Goal: Task Accomplishment & Management: Complete application form

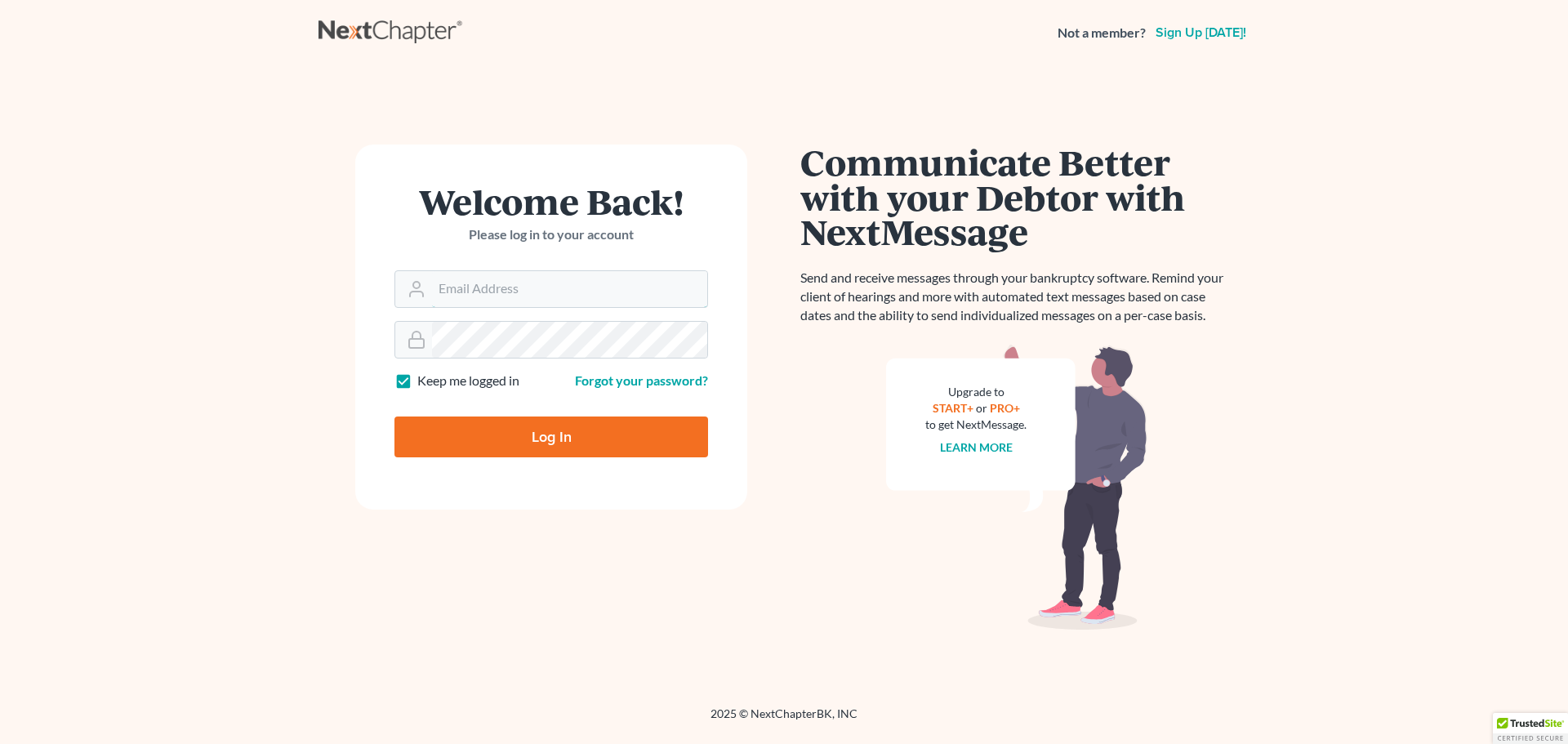
type input "[PERSON_NAME][EMAIL_ADDRESS][DOMAIN_NAME]"
click at [555, 442] on input "Log In" at bounding box center [551, 436] width 314 height 40
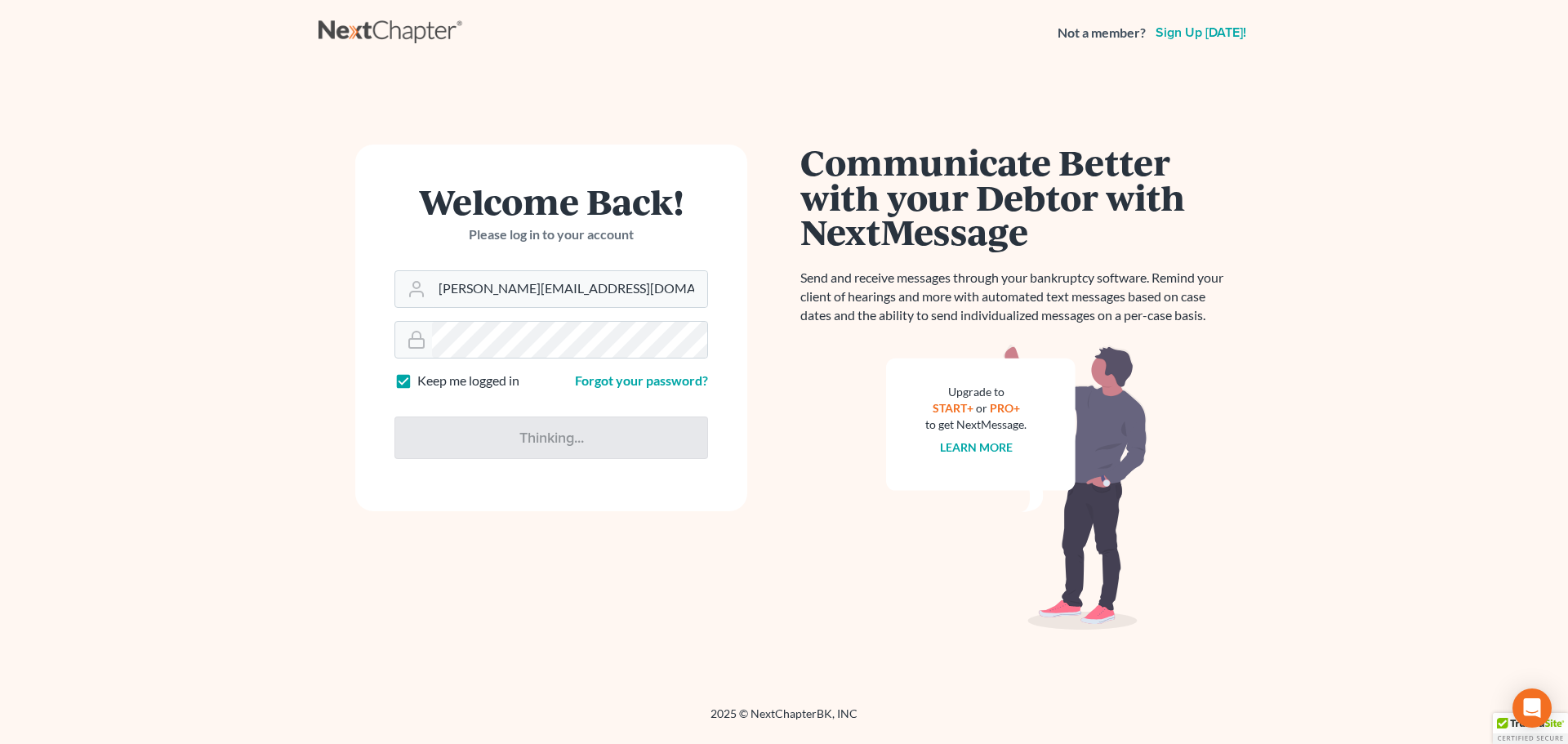
type input "Thinking..."
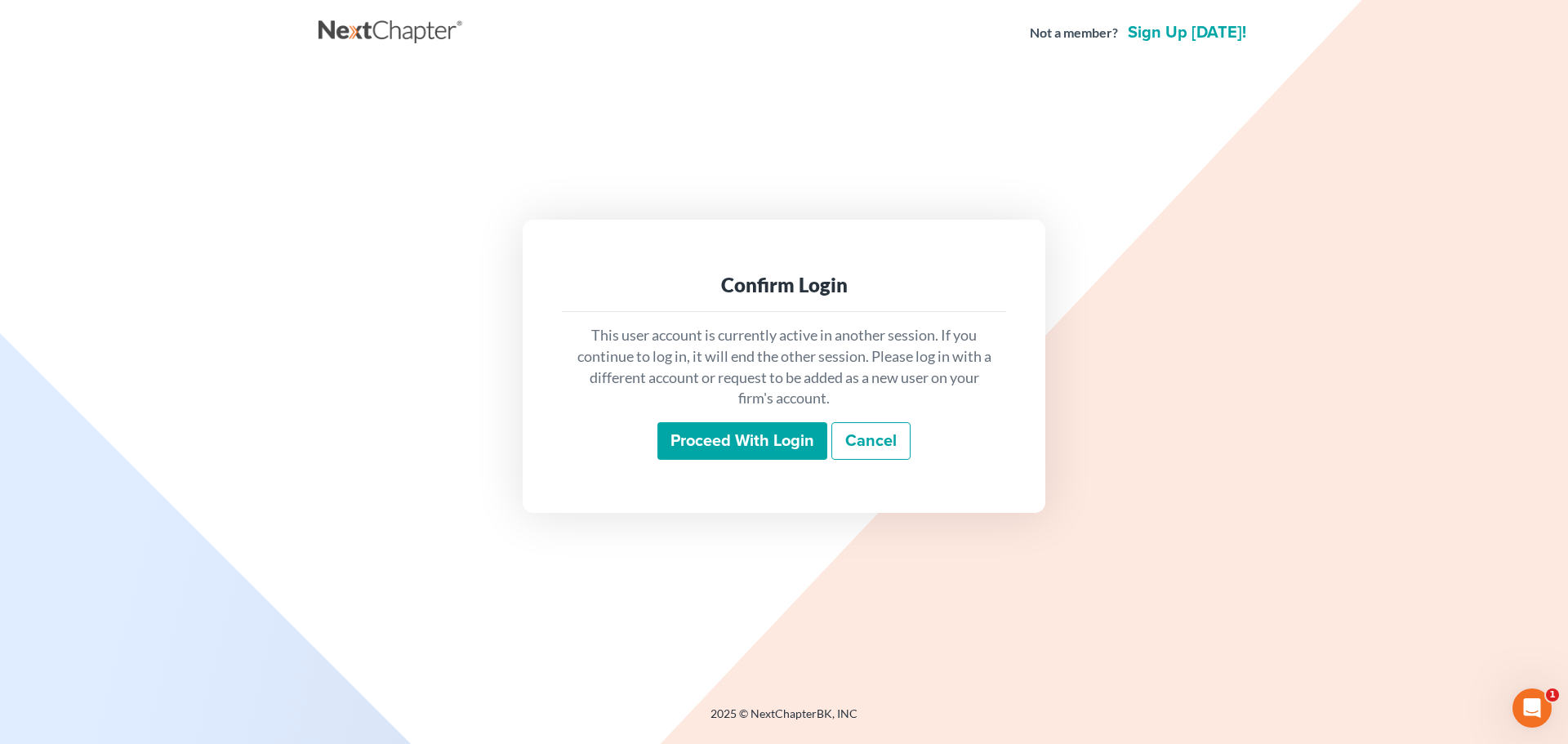
click at [772, 430] on input "Proceed with login" at bounding box center [743, 441] width 170 height 38
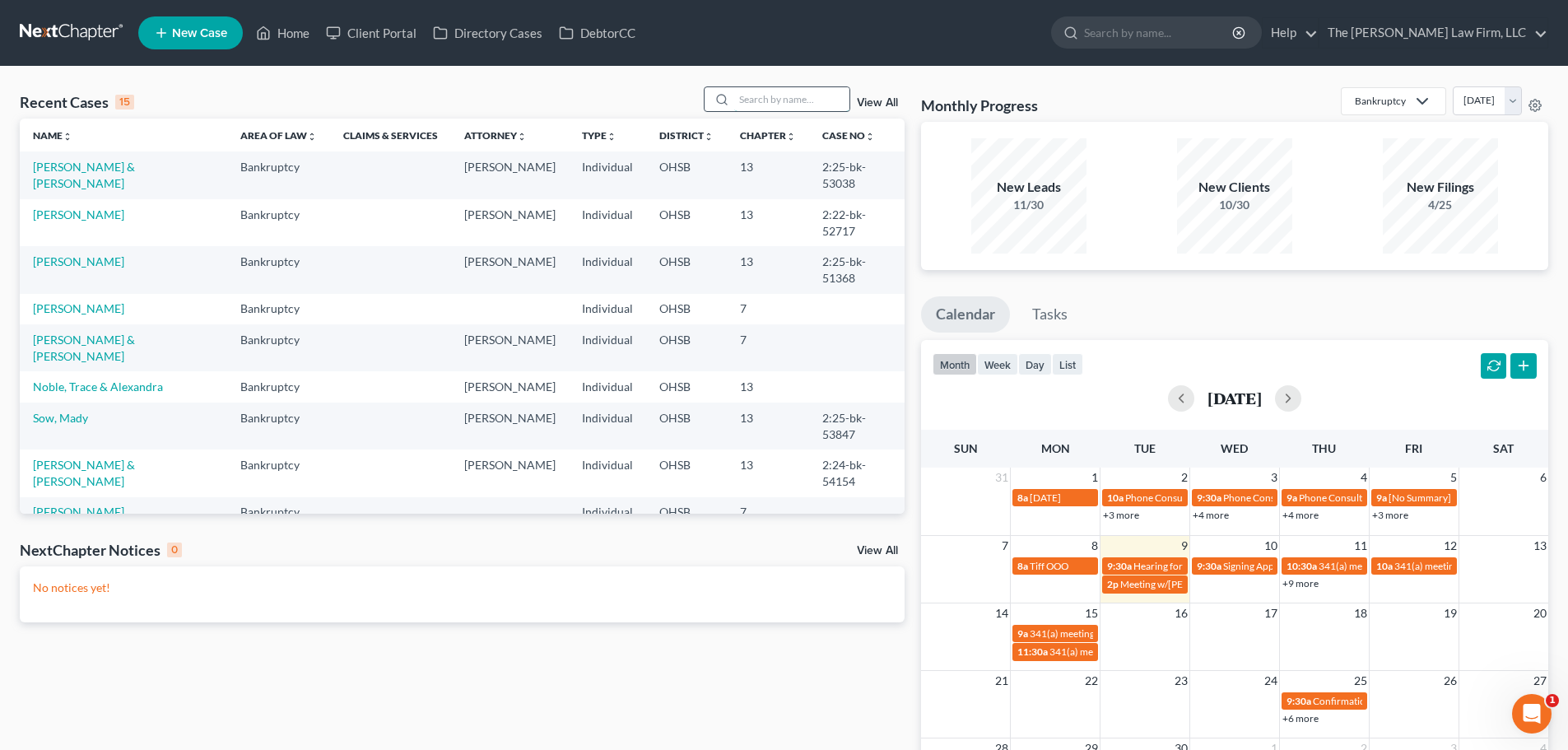
click at [782, 102] on input "search" at bounding box center [792, 99] width 116 height 24
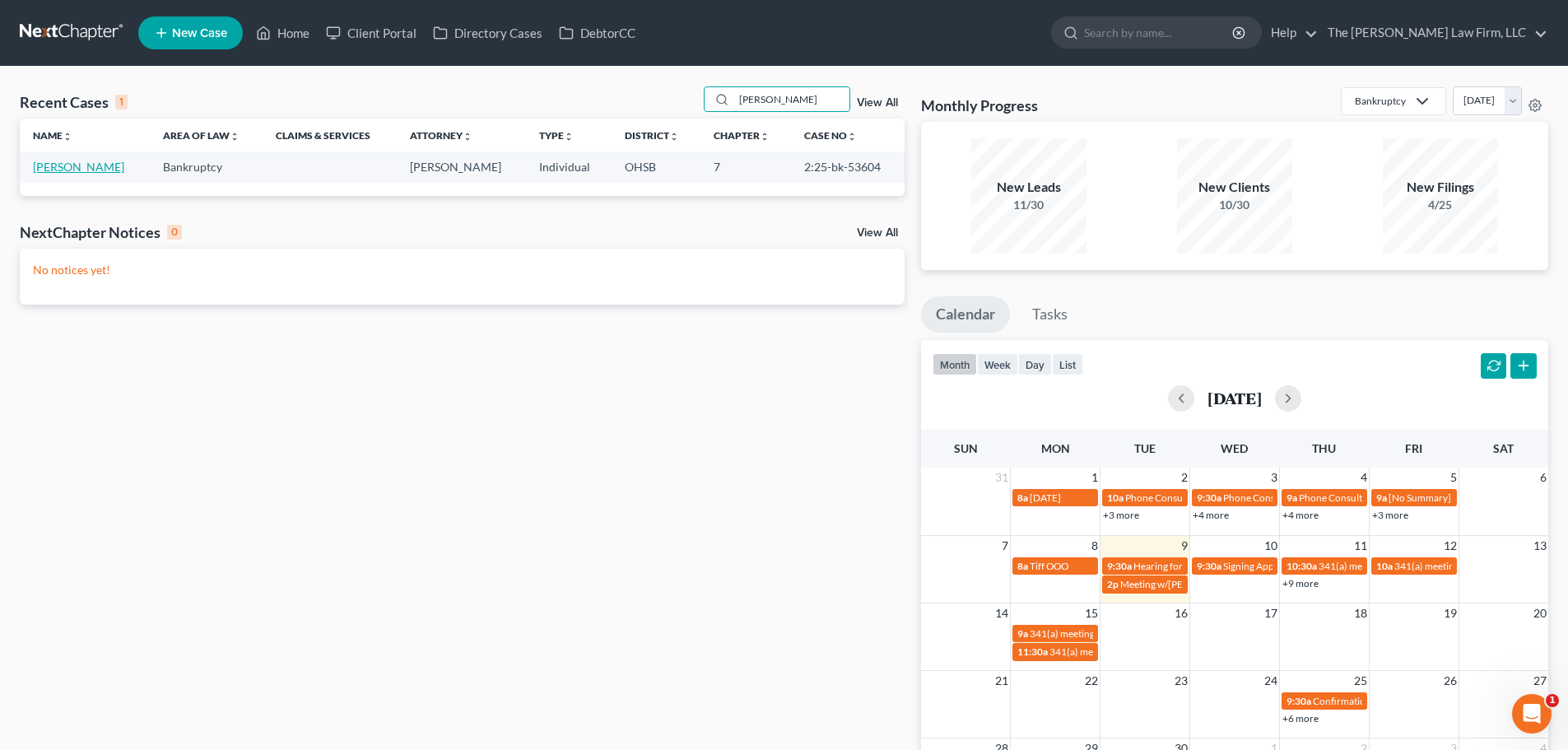
type input "[PERSON_NAME]"
click at [77, 166] on link "[PERSON_NAME]" at bounding box center [79, 166] width 92 height 14
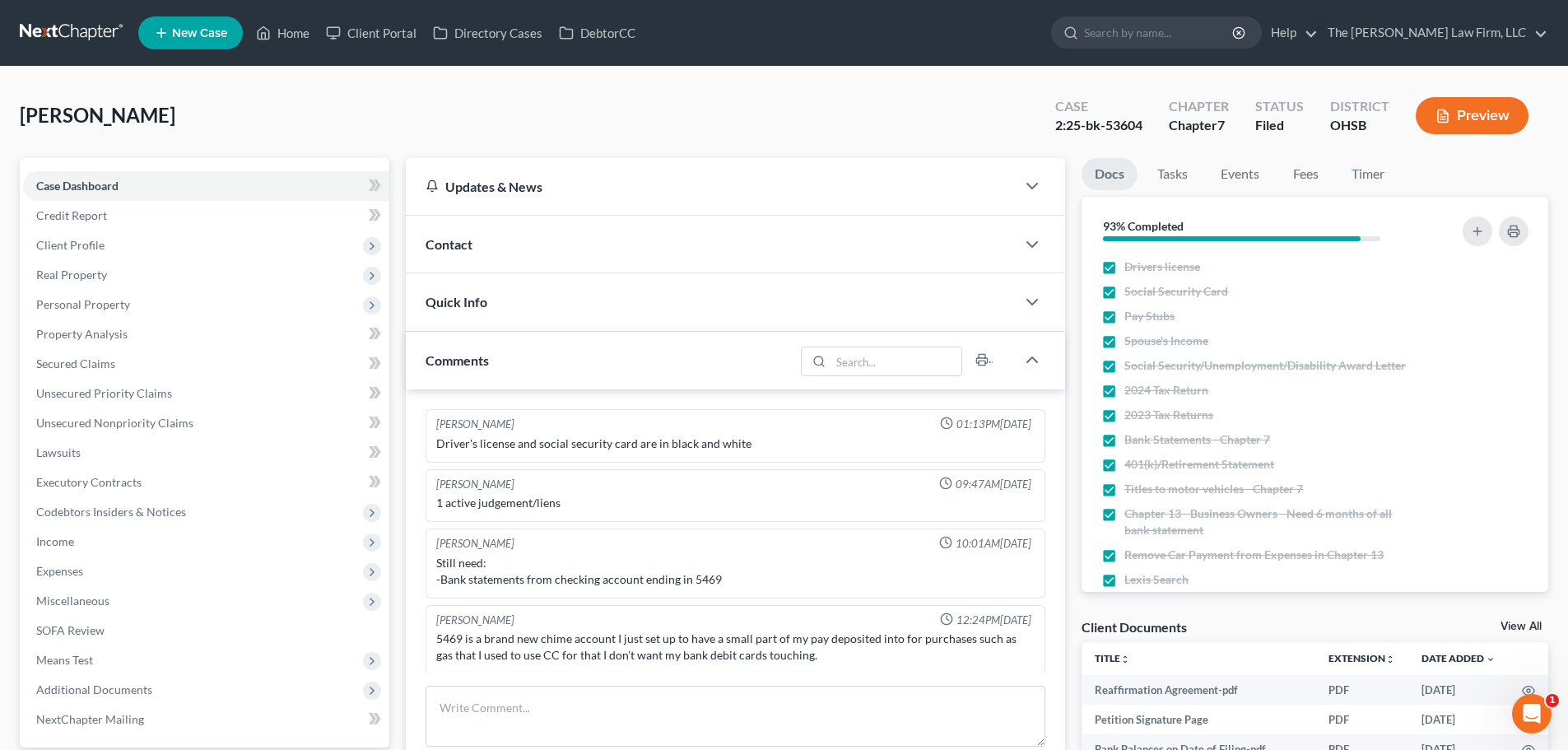
scroll to position [2, 0]
click at [115, 251] on span "Client Profile" at bounding box center [206, 245] width 366 height 30
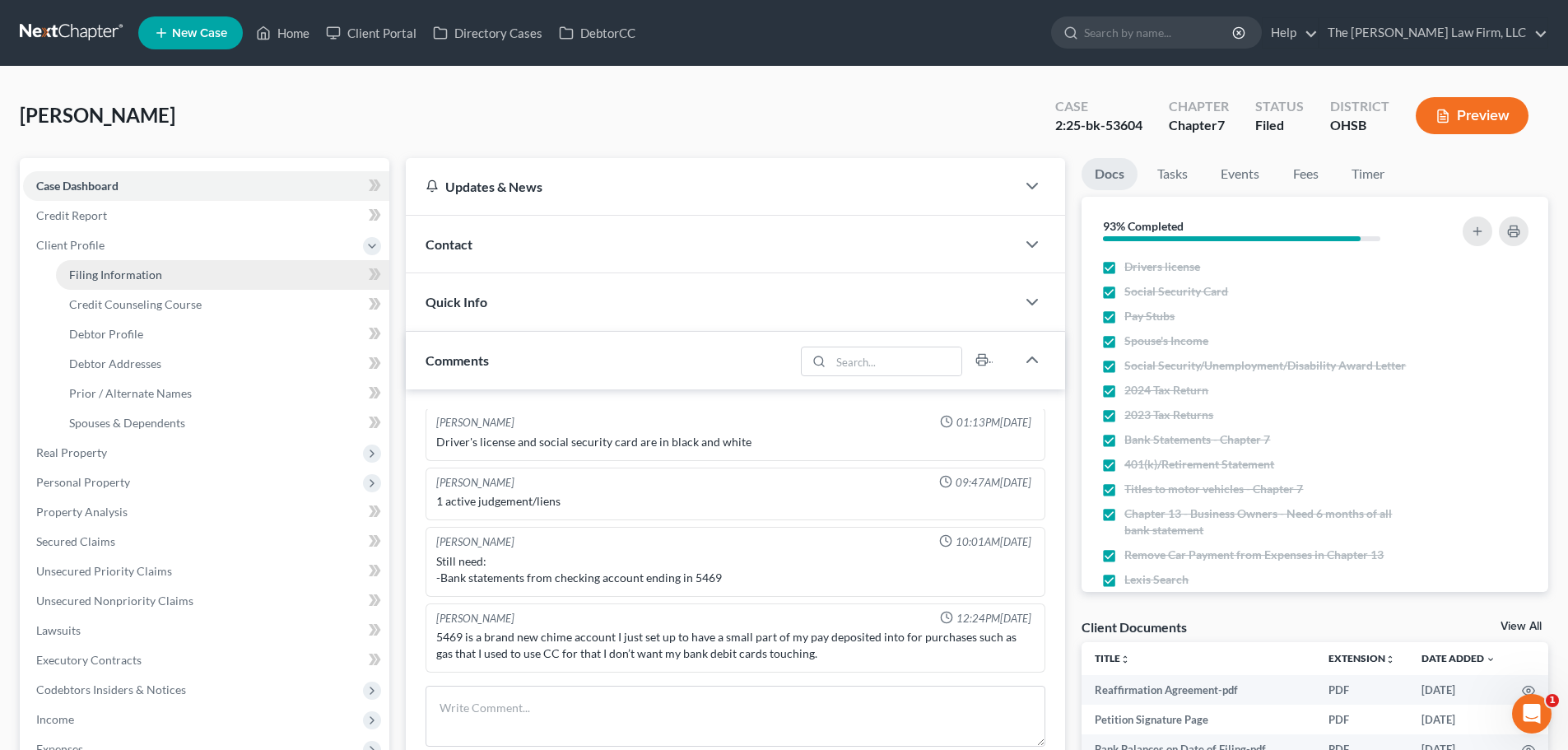
click at [120, 277] on span "Filing Information" at bounding box center [115, 274] width 93 height 14
select select "1"
select select "0"
select select "36"
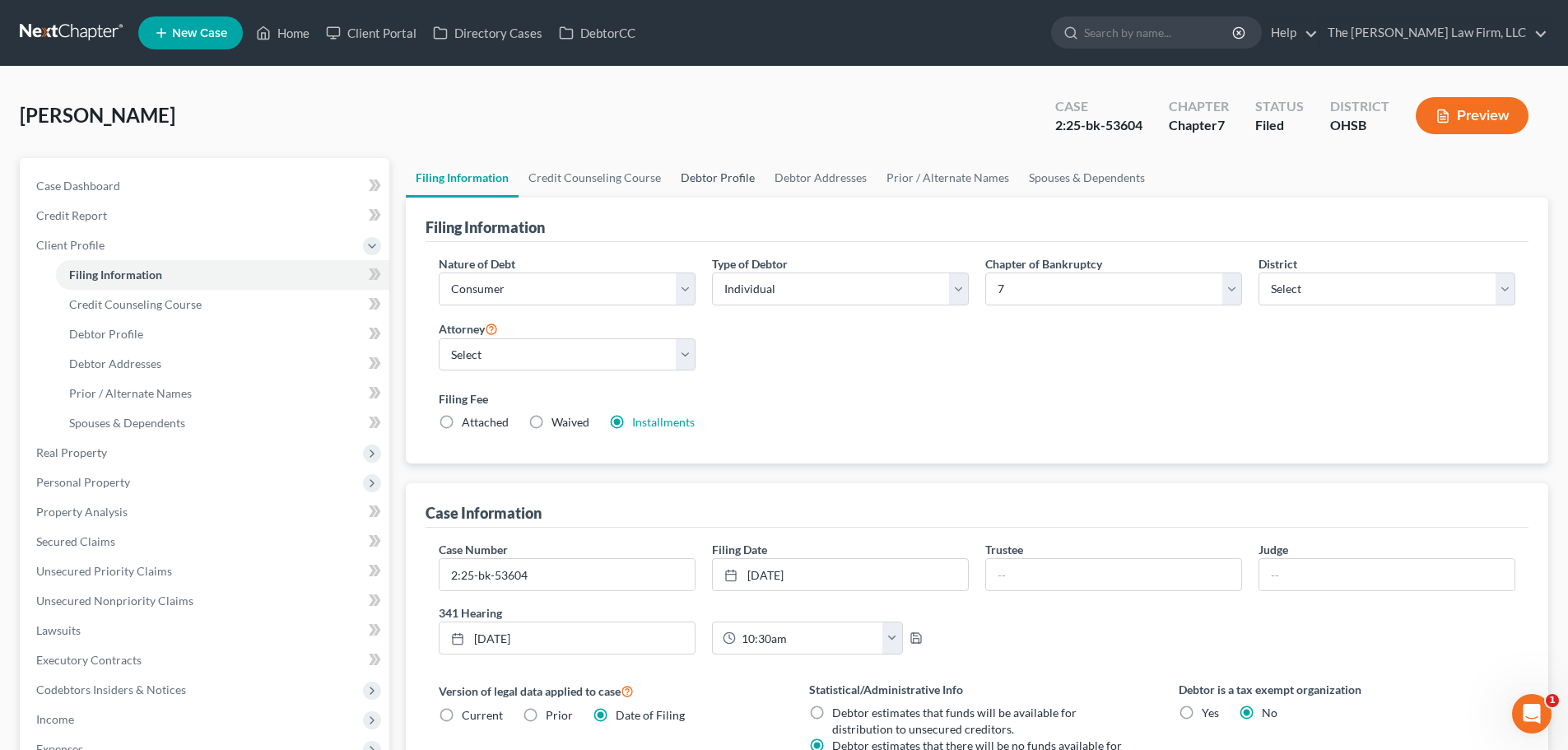
click at [724, 182] on link "Debtor Profile" at bounding box center [718, 178] width 93 height 40
select select "0"
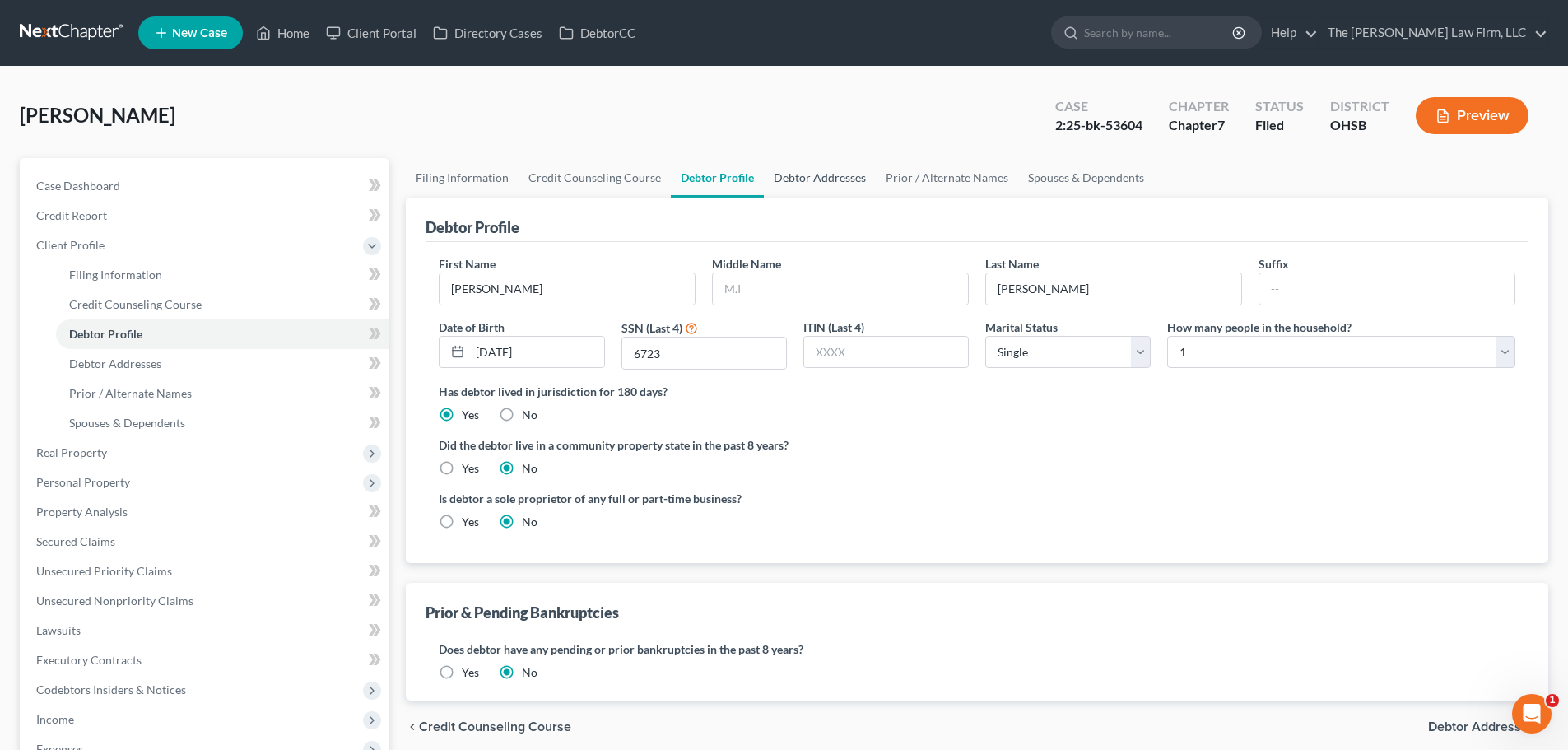
click at [811, 171] on link "Debtor Addresses" at bounding box center [820, 178] width 112 height 40
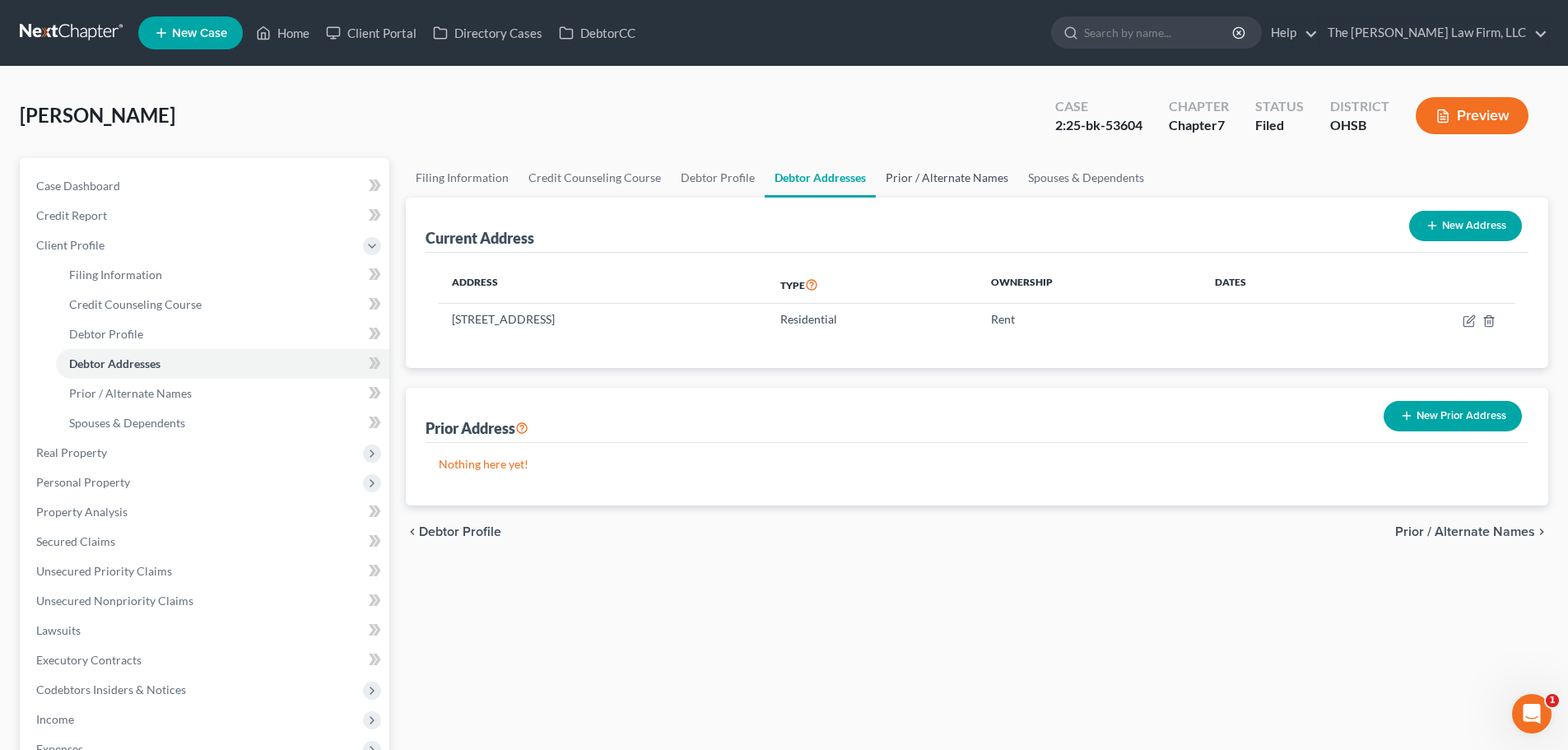
click at [929, 177] on link "Prior / Alternate Names" at bounding box center [947, 178] width 143 height 40
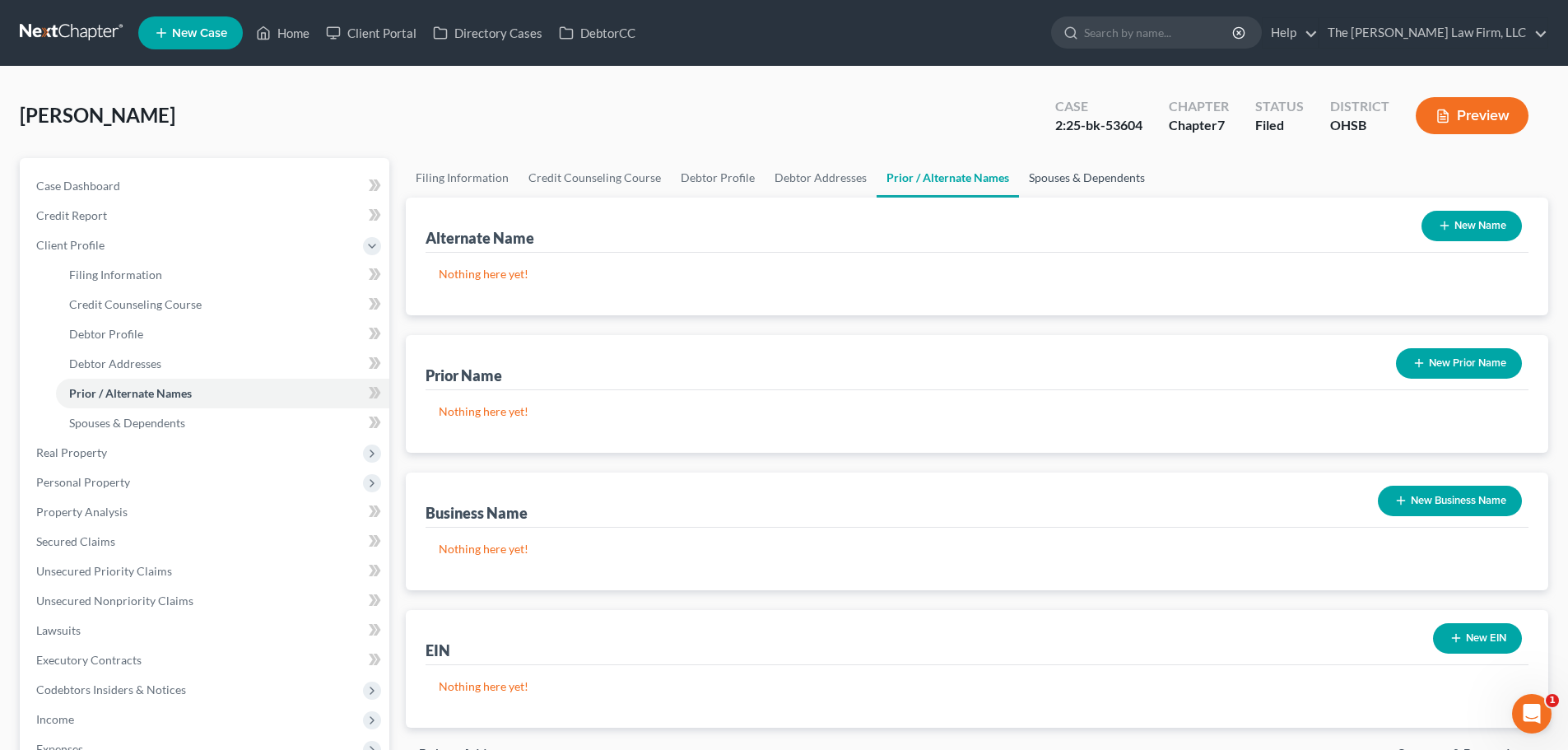
click at [1079, 179] on link "Spouses & Dependents" at bounding box center [1086, 178] width 136 height 40
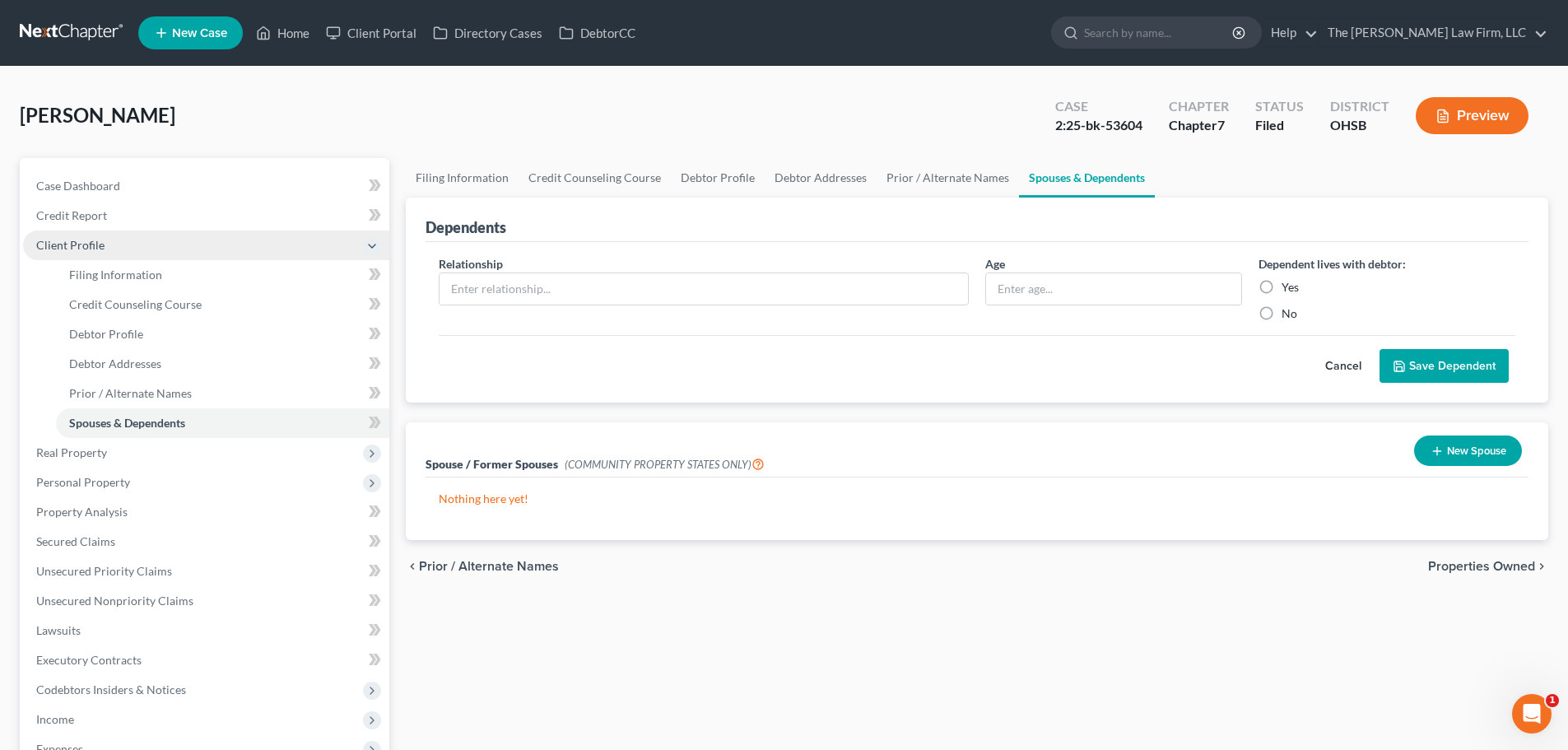
click at [86, 235] on span "Client Profile" at bounding box center [206, 245] width 366 height 30
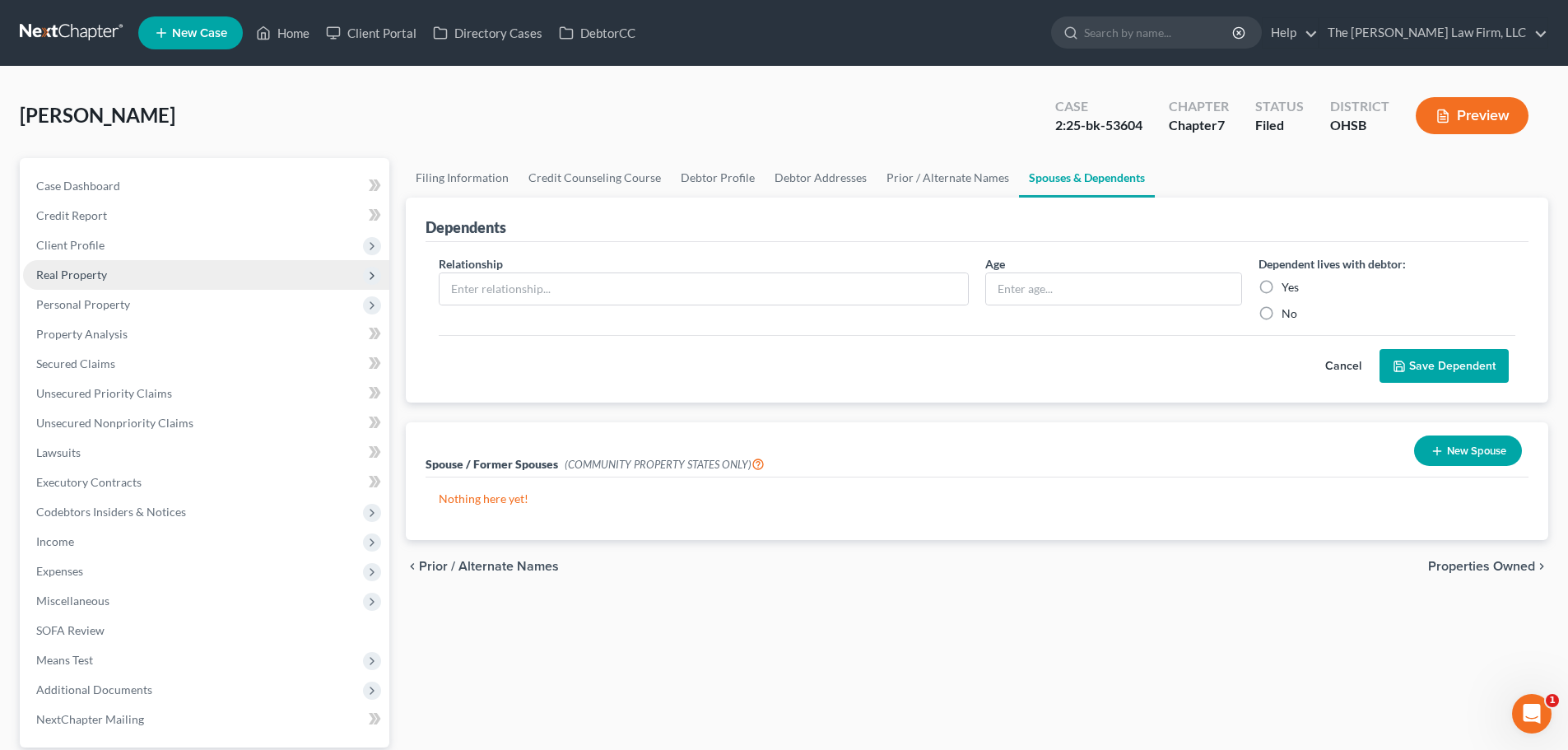
click at [67, 270] on span "Real Property" at bounding box center [71, 274] width 71 height 14
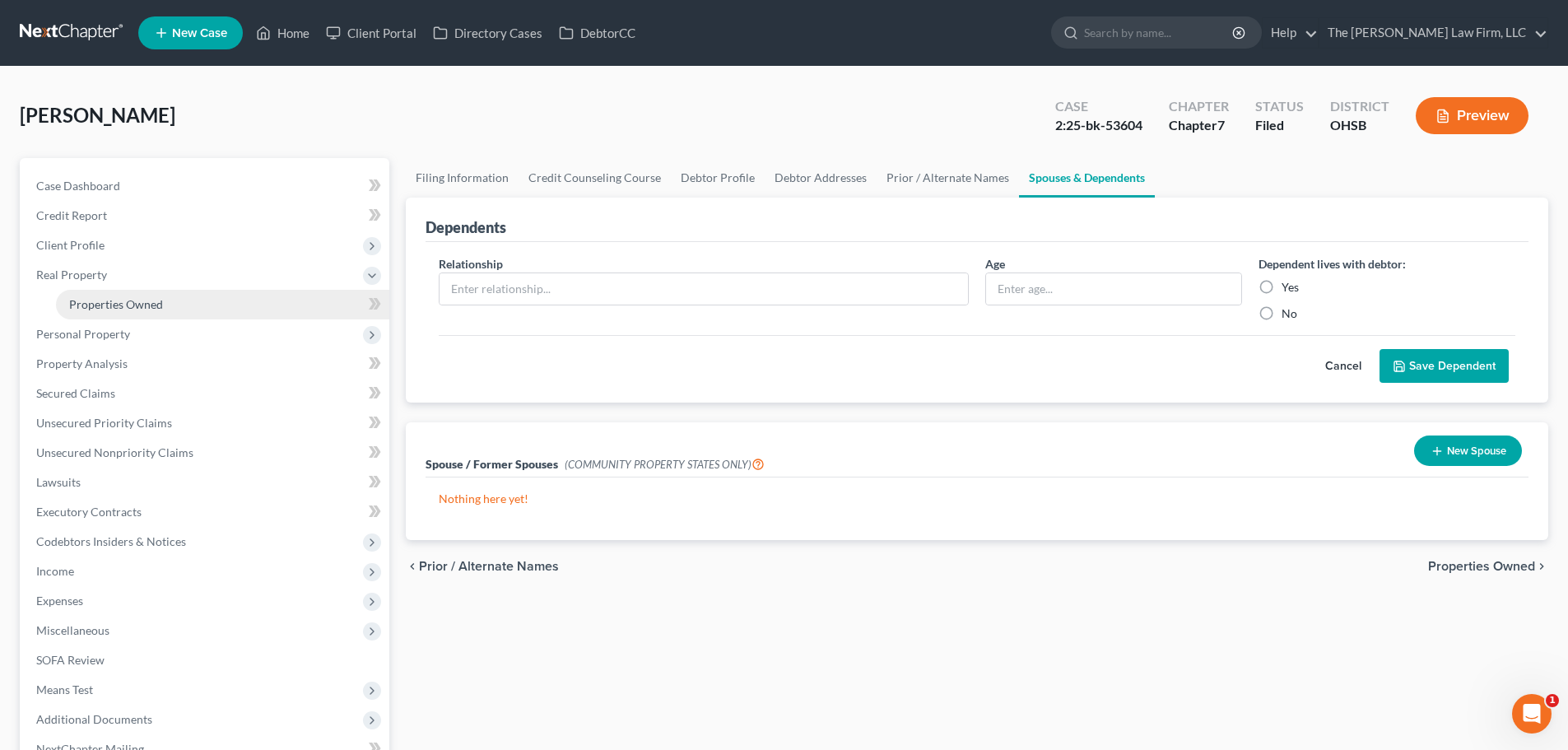
click at [82, 299] on span "Properties Owned" at bounding box center [116, 304] width 93 height 14
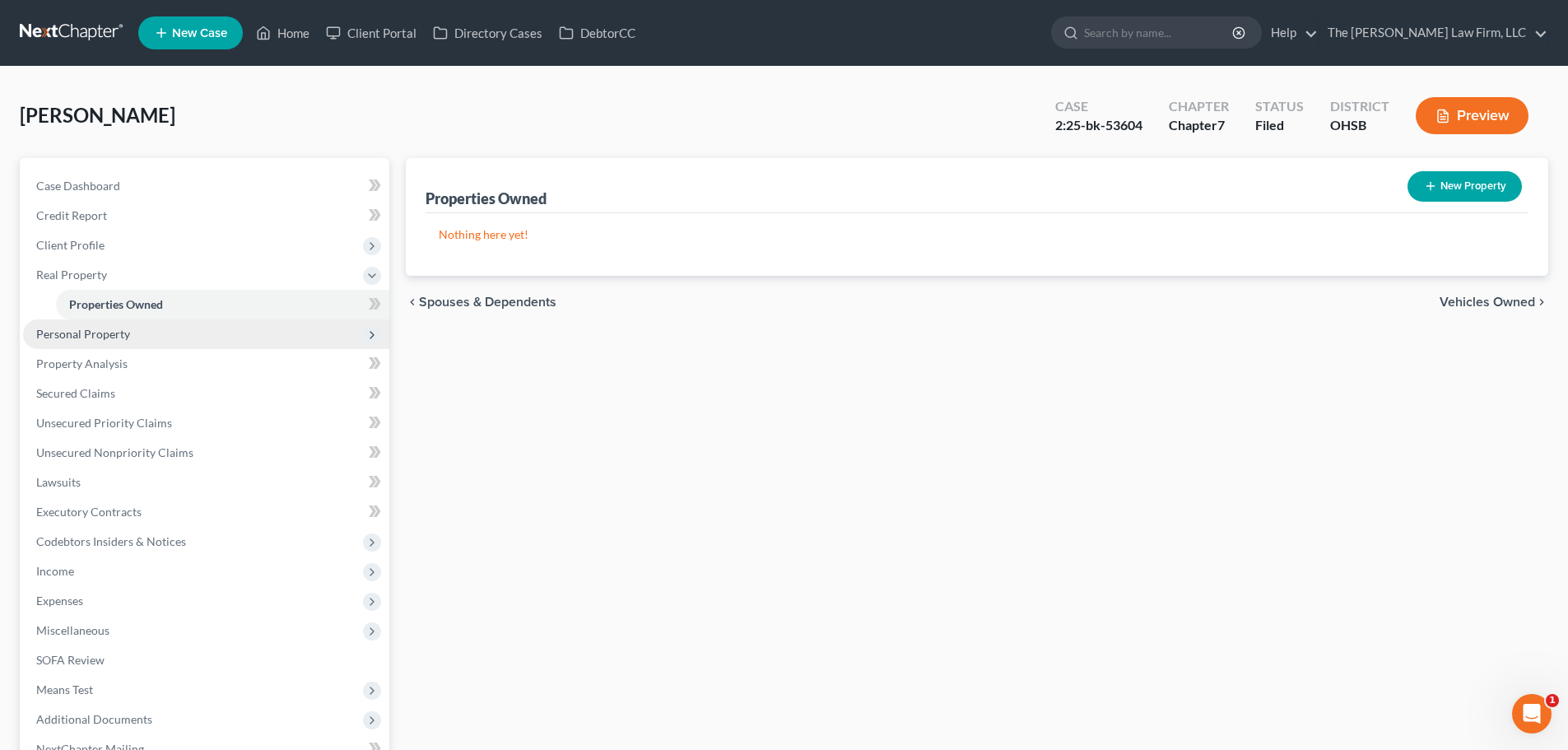
click at [79, 331] on span "Personal Property" at bounding box center [83, 334] width 93 height 14
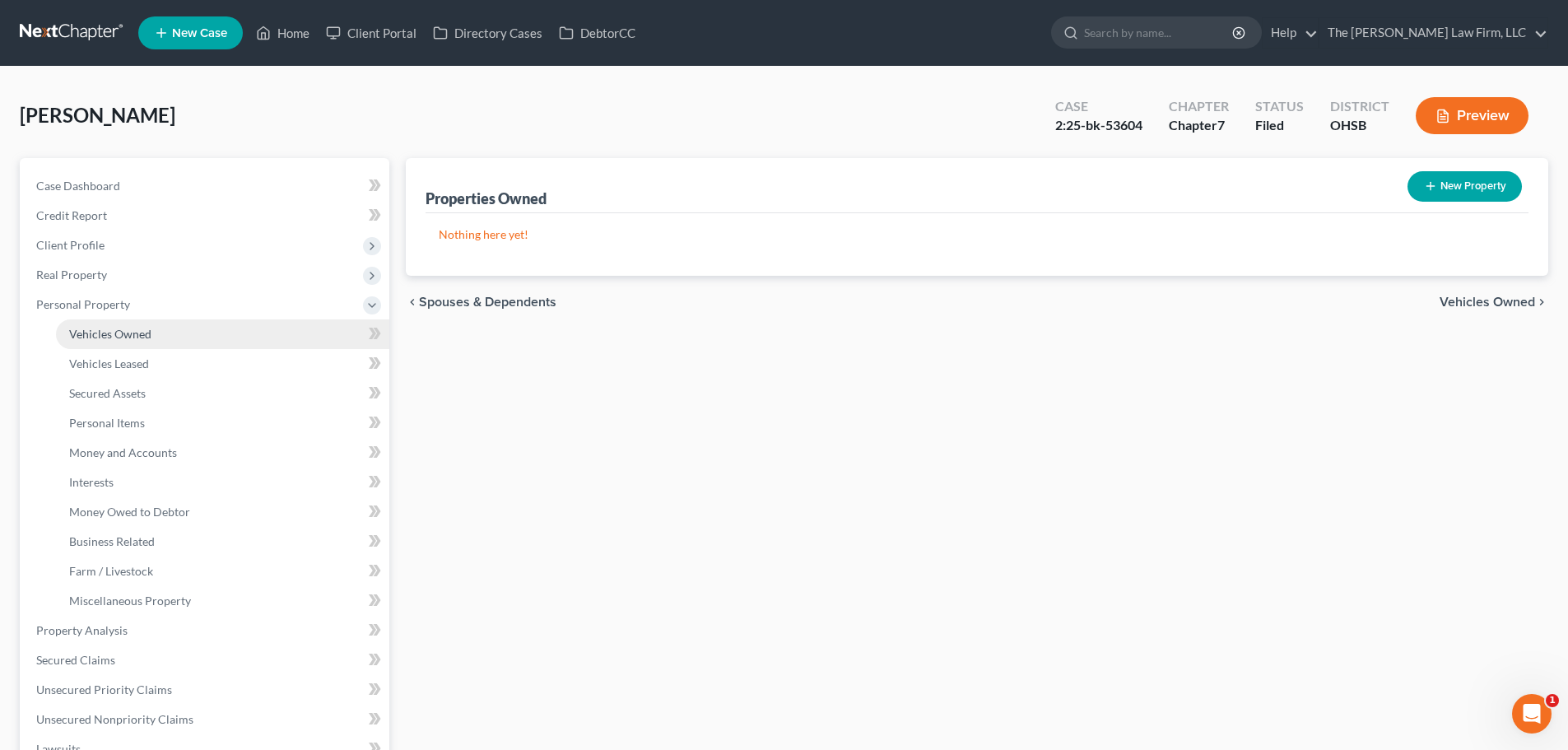
click at [93, 333] on span "Vehicles Owned" at bounding box center [110, 334] width 82 height 14
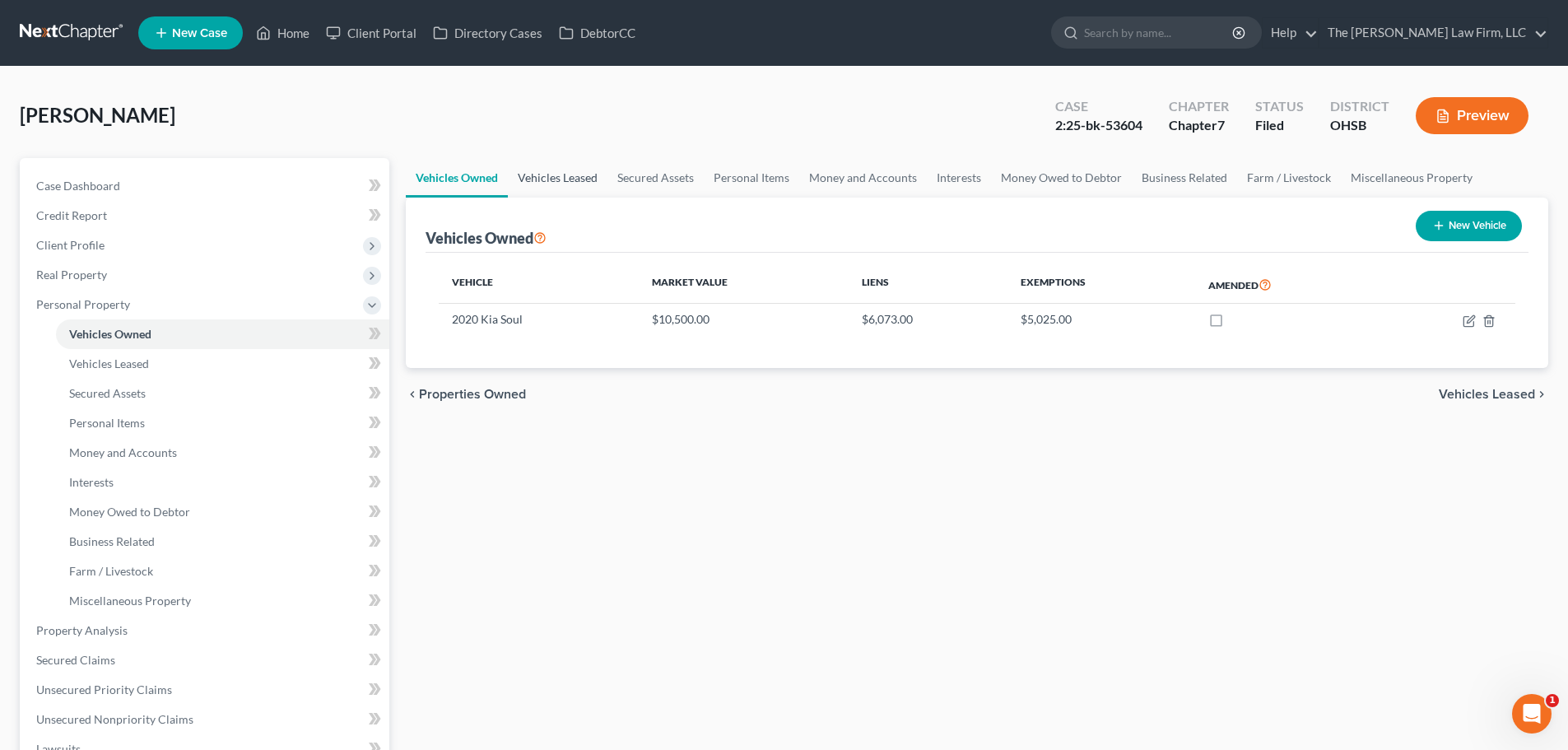
click at [580, 178] on link "Vehicles Leased" at bounding box center [557, 178] width 99 height 40
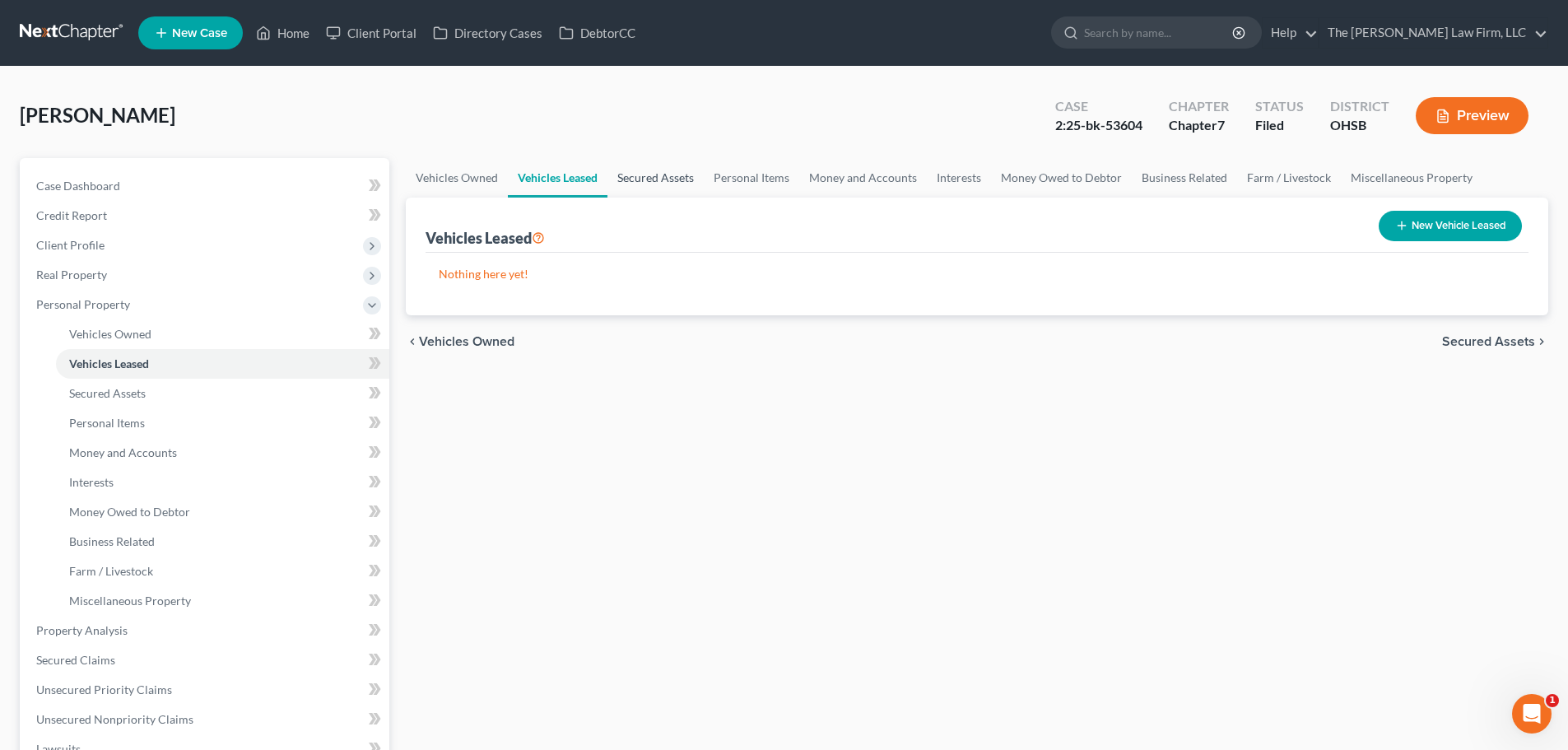
click at [660, 175] on link "Secured Assets" at bounding box center [655, 178] width 96 height 40
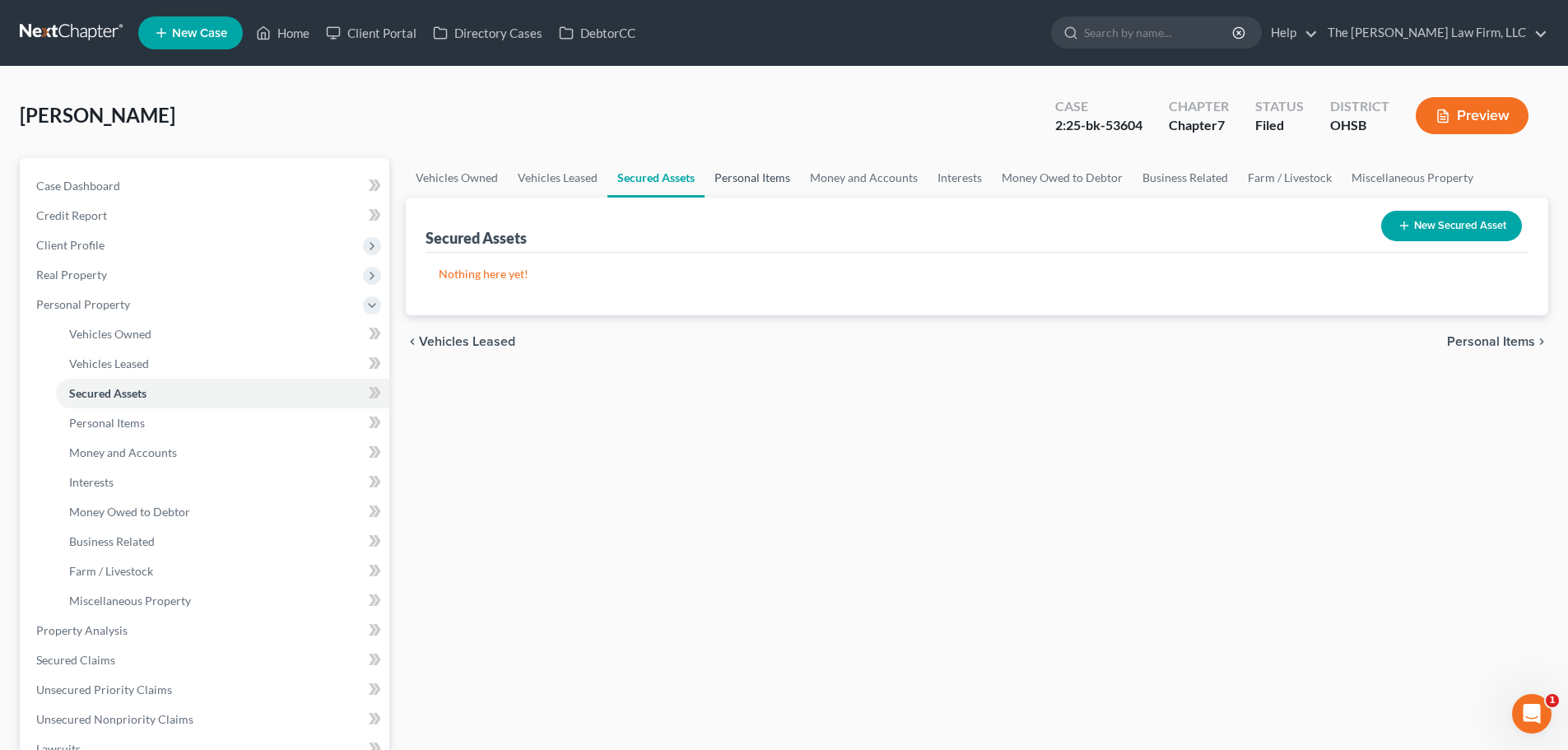
drag, startPoint x: 740, startPoint y: 175, endPoint x: 784, endPoint y: 189, distance: 46.2
click at [741, 175] on link "Personal Items" at bounding box center [752, 178] width 95 height 40
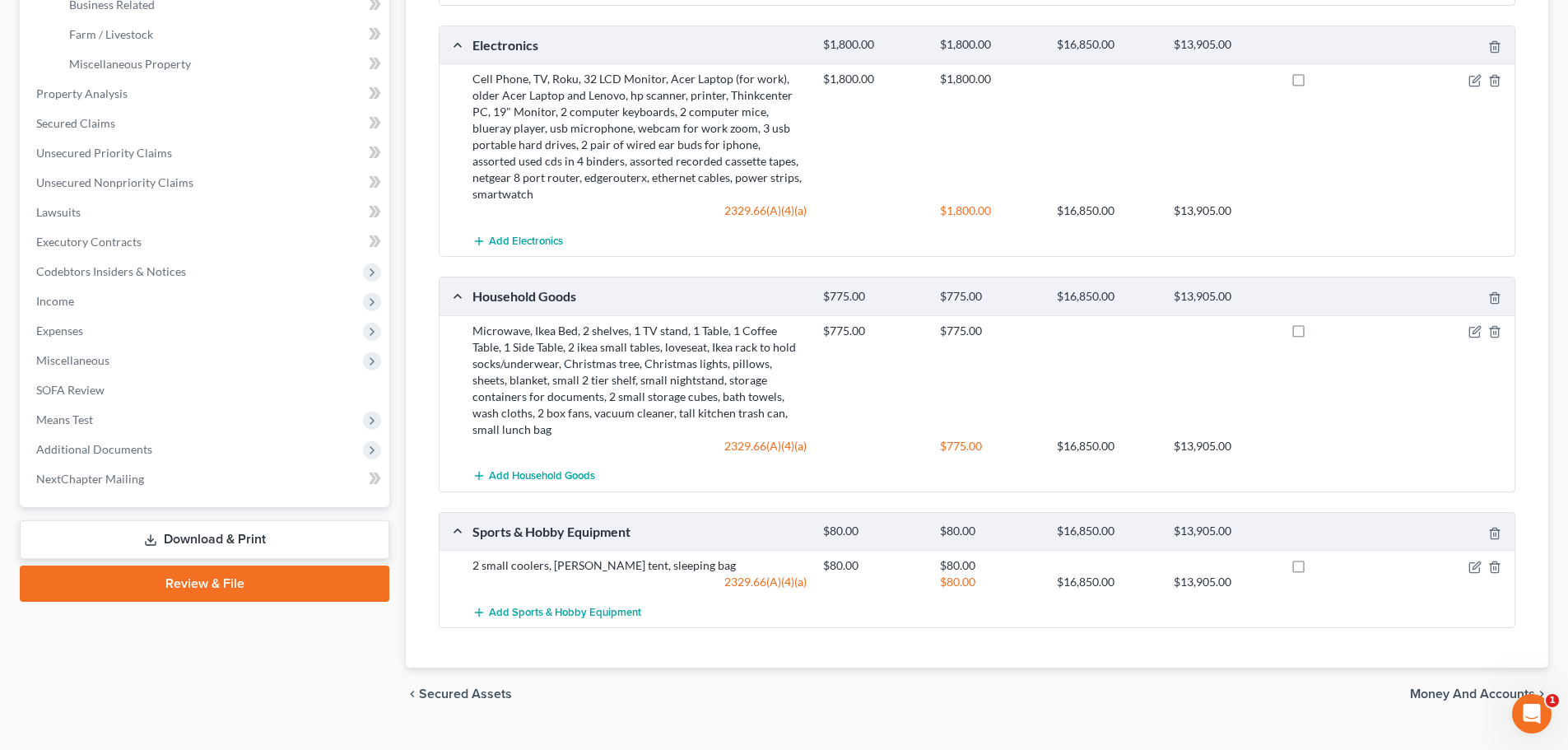
scroll to position [125, 0]
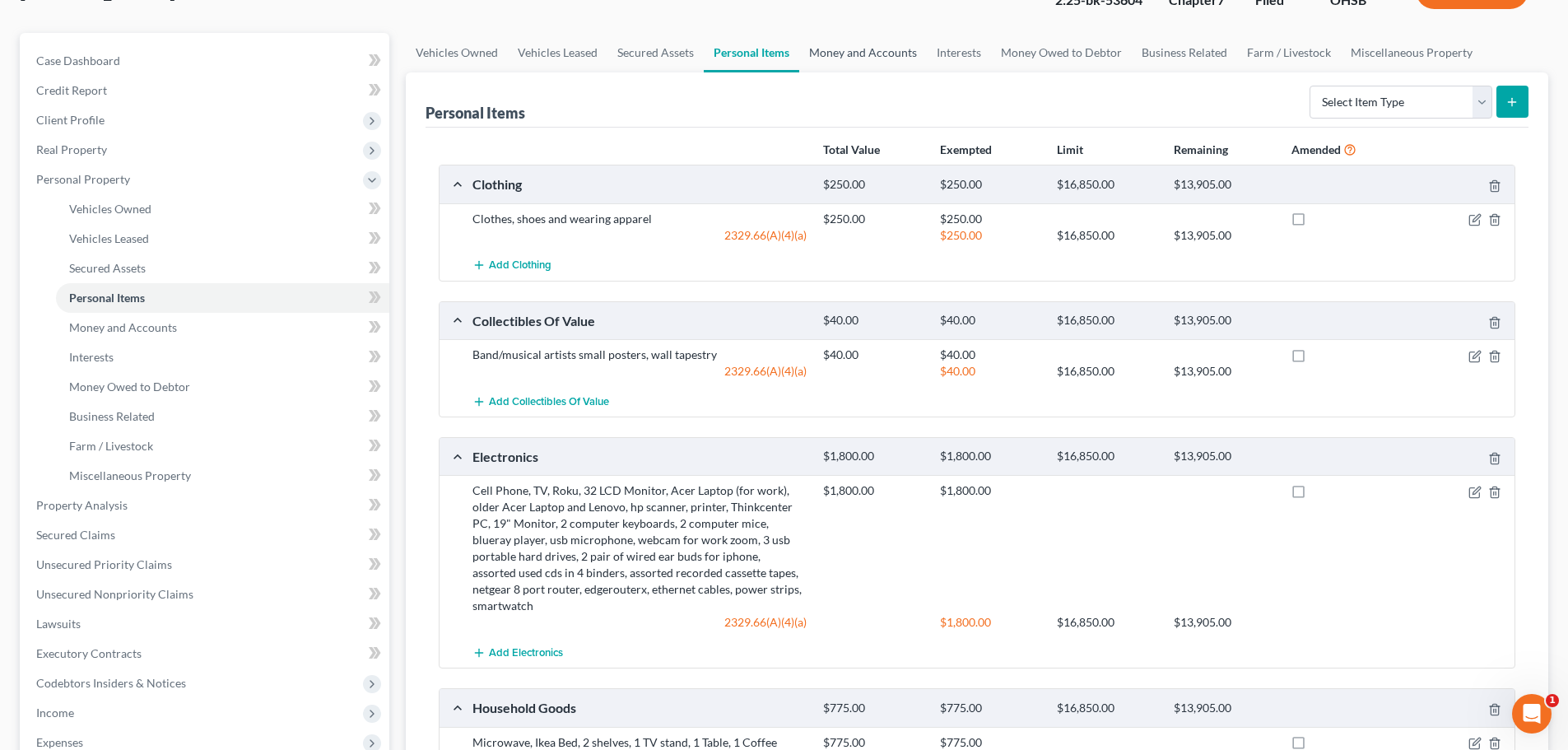
click at [853, 55] on link "Money and Accounts" at bounding box center [863, 53] width 127 height 40
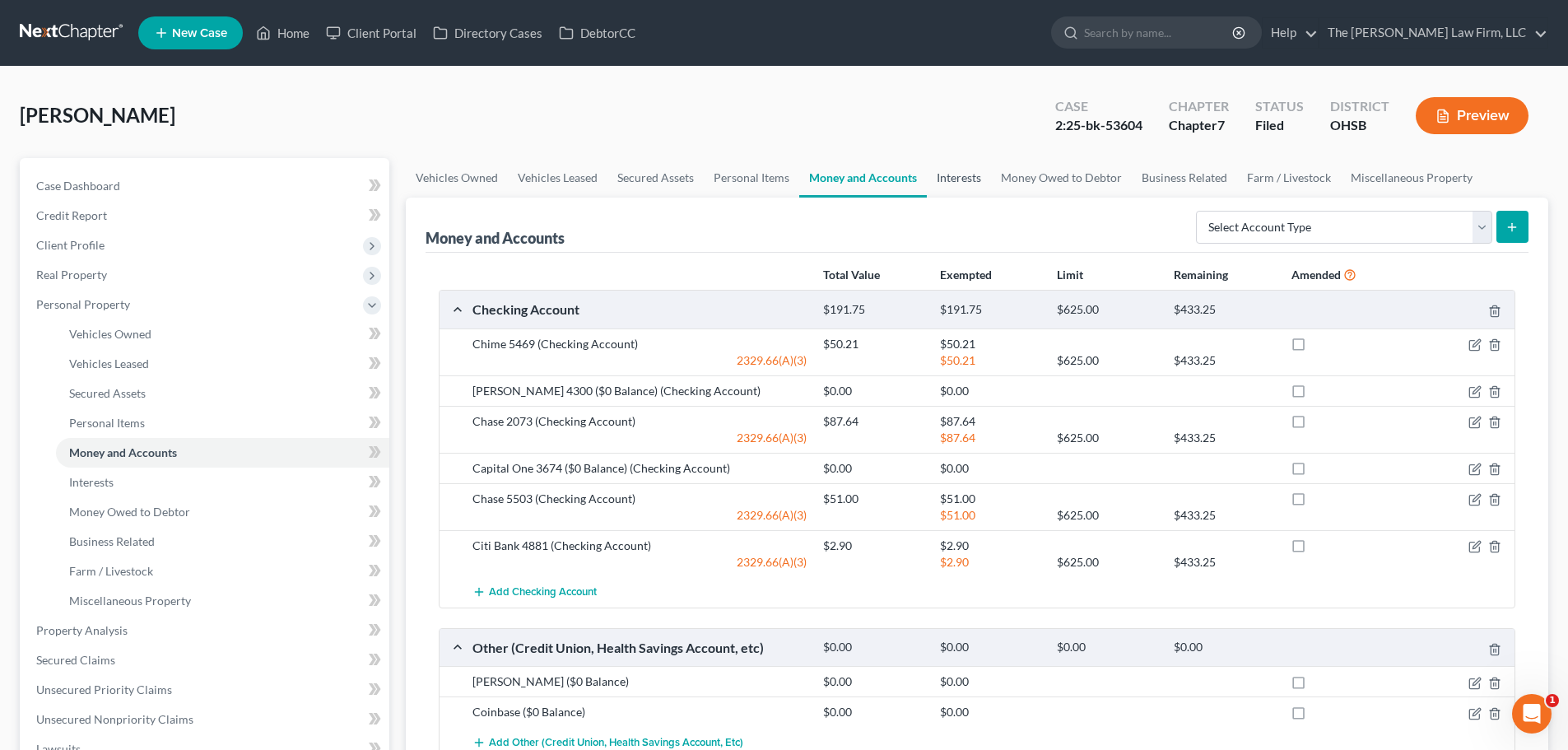
click at [966, 176] on link "Interests" at bounding box center [959, 178] width 65 height 40
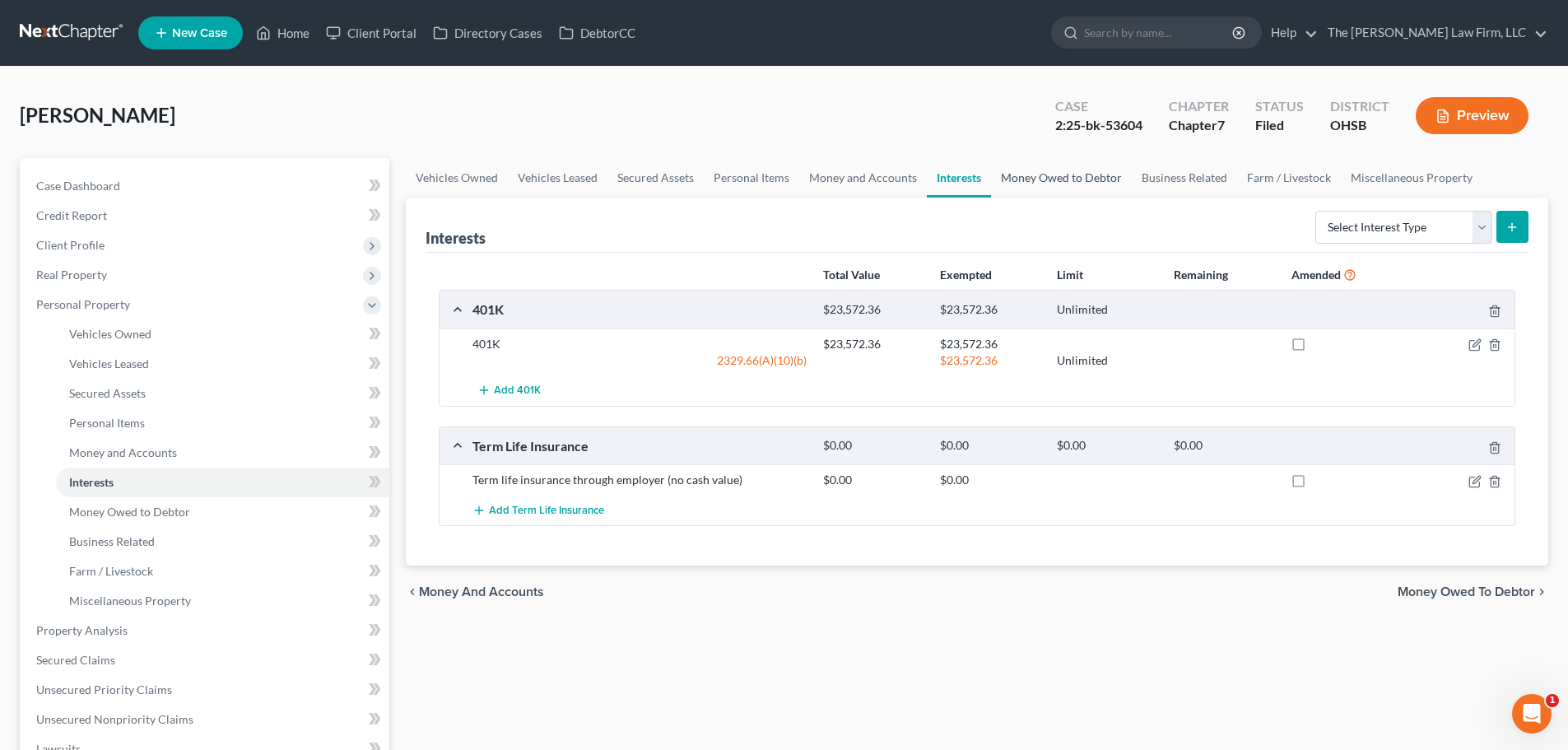
click at [1040, 181] on link "Money Owed to Debtor" at bounding box center [1061, 178] width 141 height 40
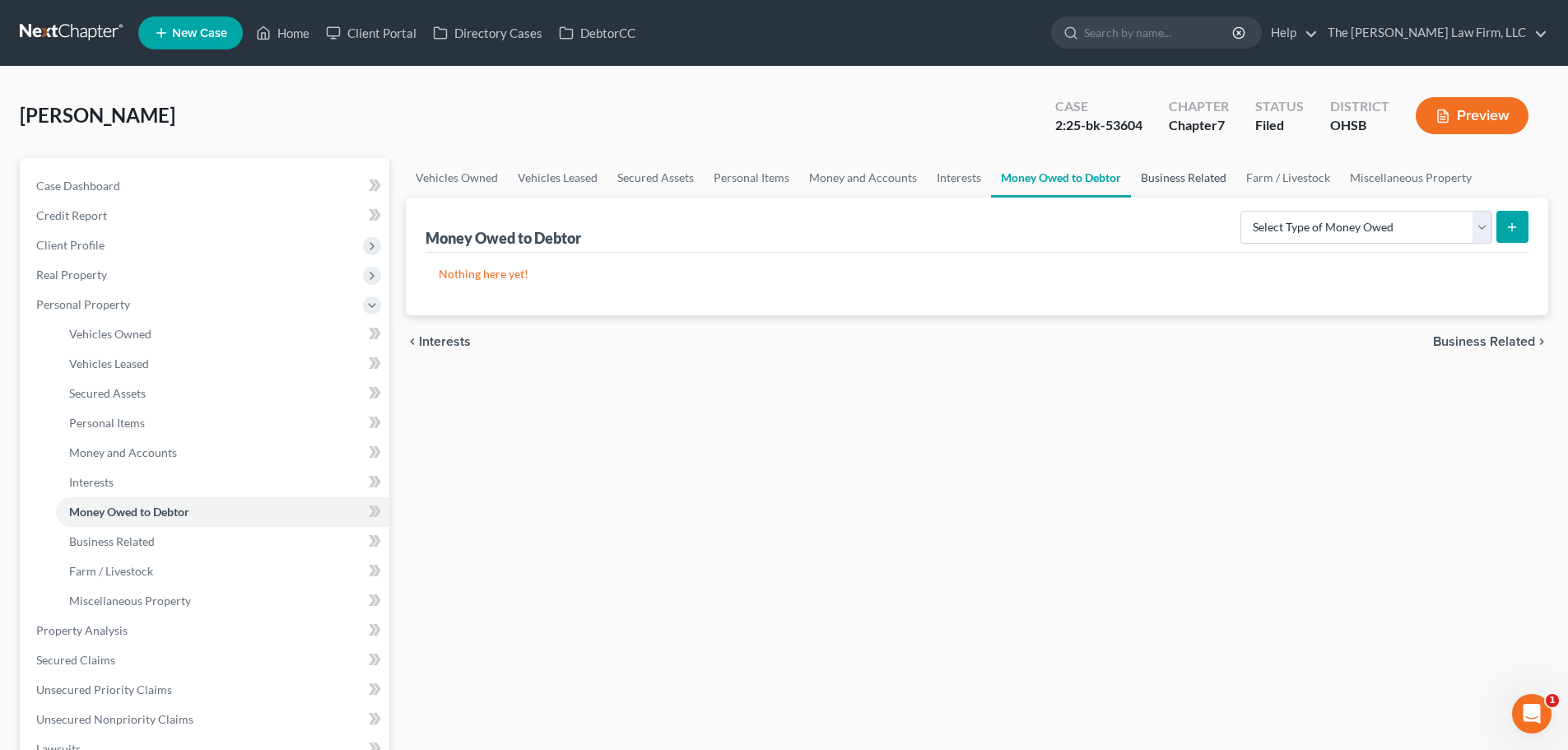
click at [1164, 175] on link "Business Related" at bounding box center [1183, 178] width 105 height 40
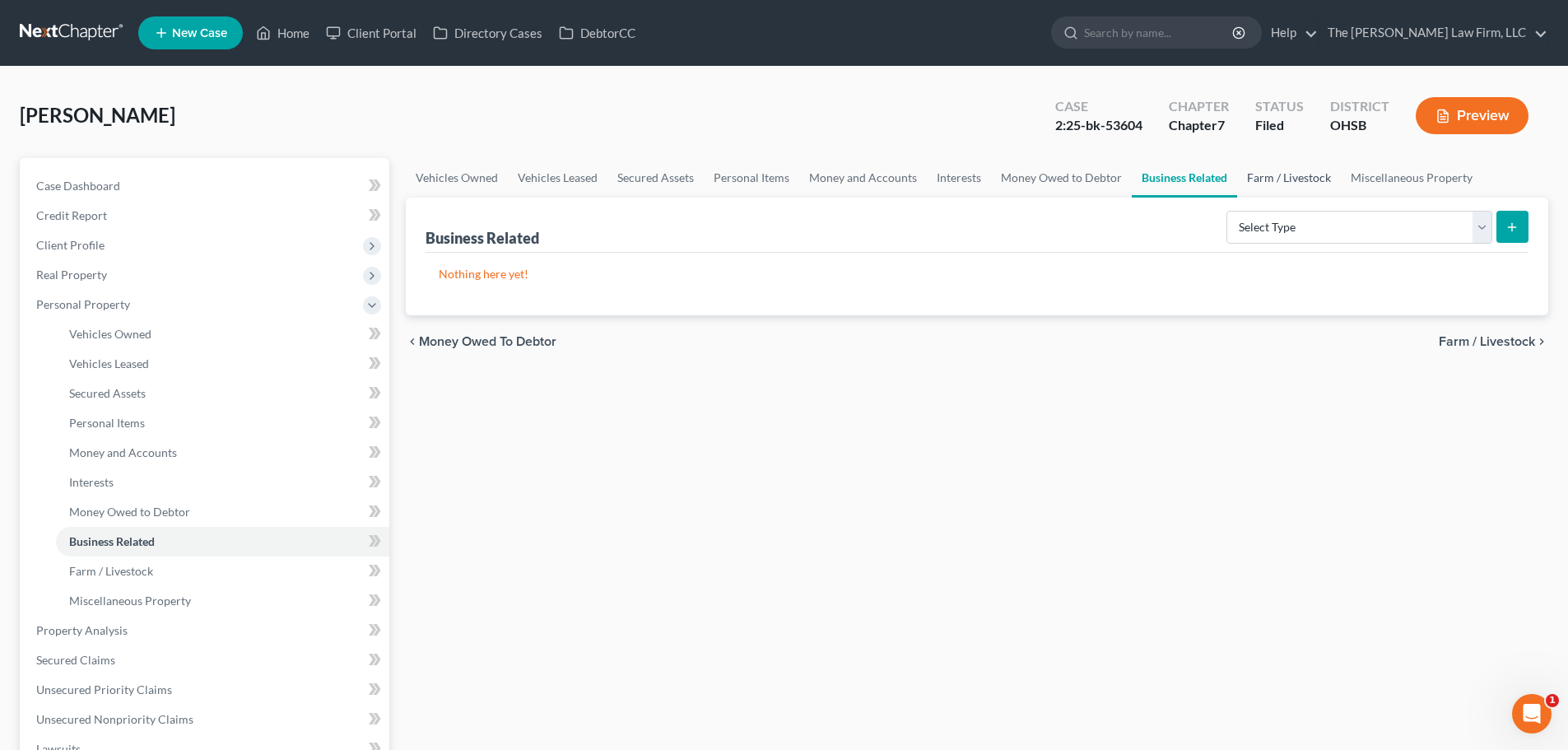
click at [1264, 174] on link "Farm / Livestock" at bounding box center [1289, 178] width 104 height 40
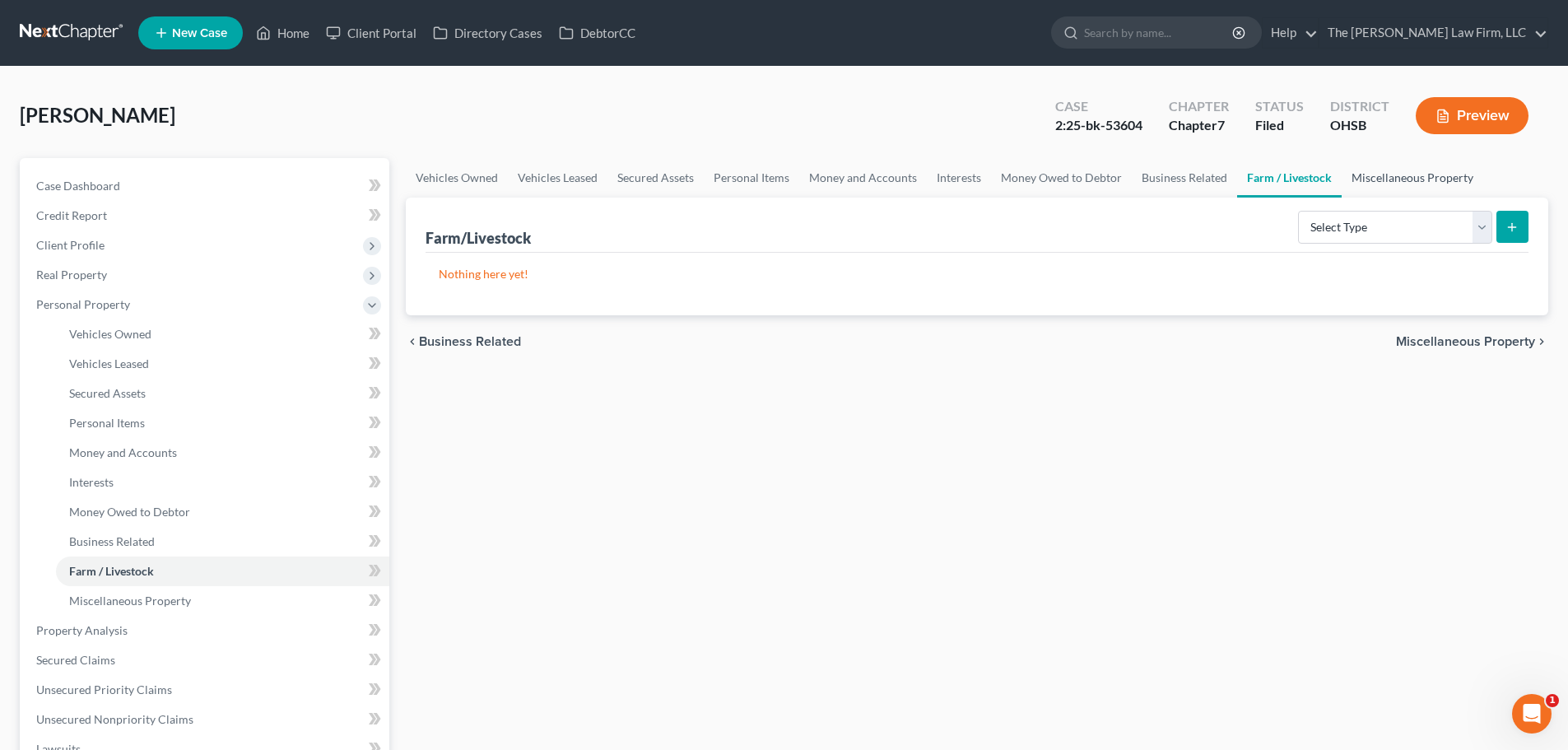
click at [1395, 175] on link "Miscellaneous Property" at bounding box center [1412, 178] width 142 height 40
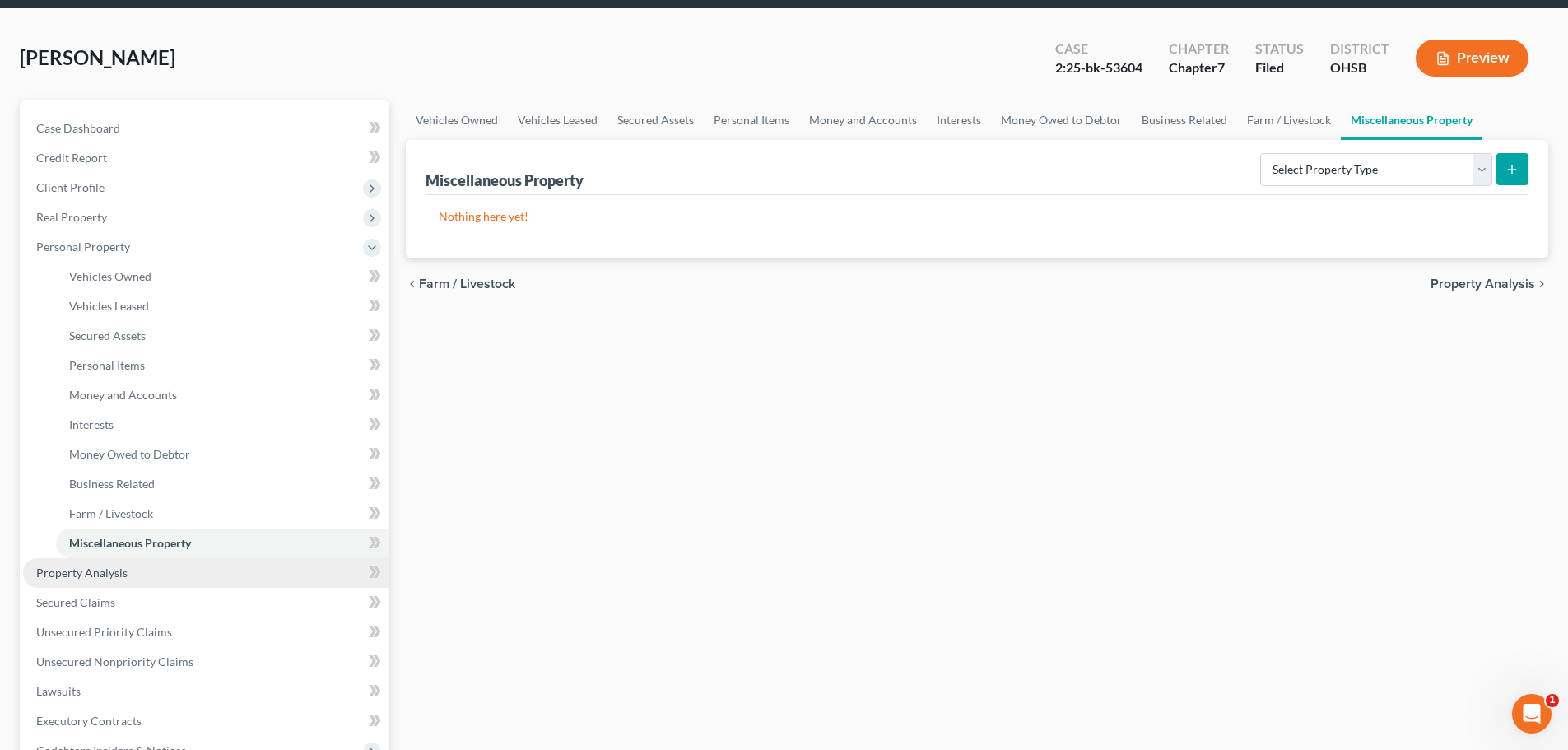
scroll to position [247, 0]
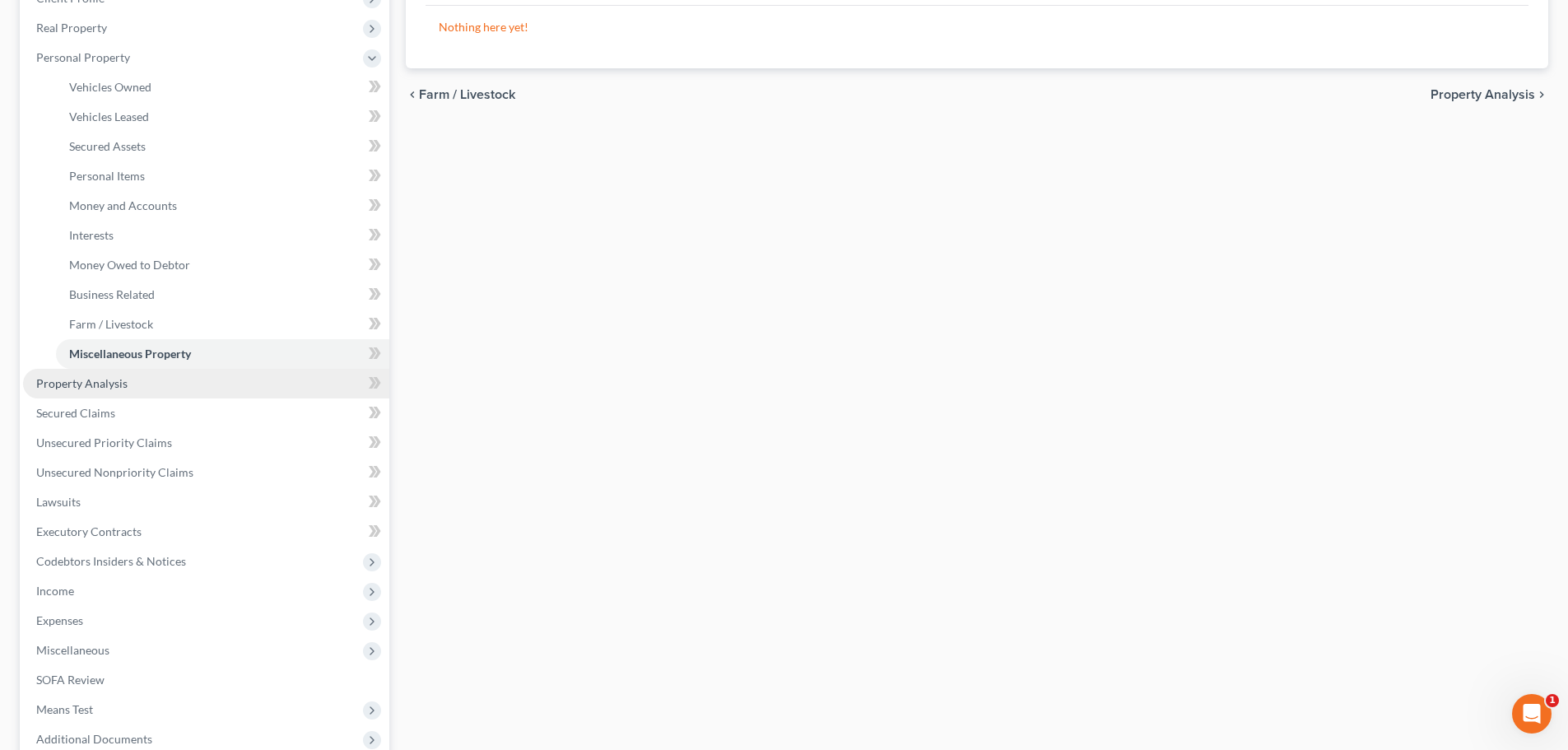
click at [82, 385] on span "Property Analysis" at bounding box center [82, 383] width 92 height 14
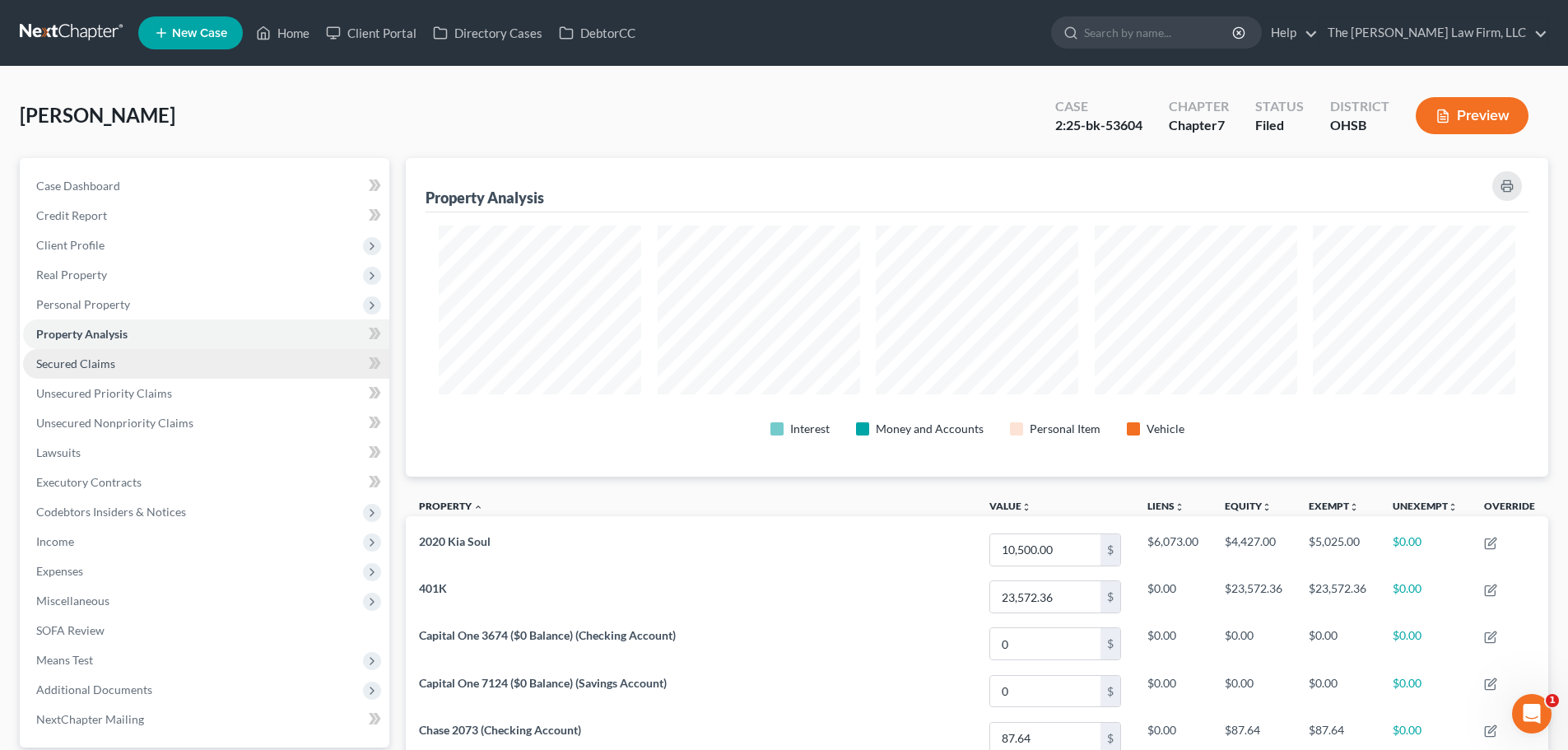
click at [93, 358] on span "Secured Claims" at bounding box center [76, 363] width 79 height 14
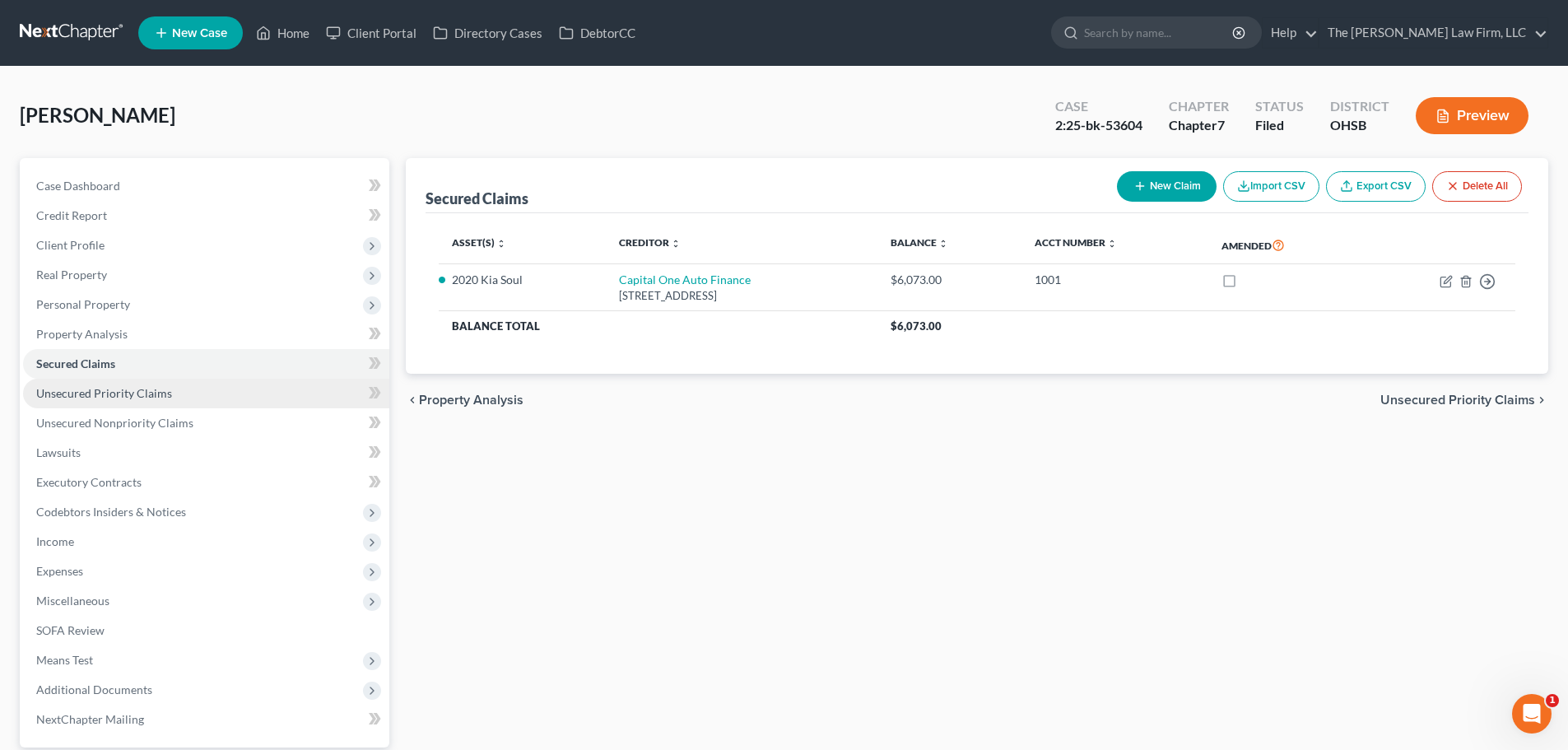
click at [83, 392] on span "Unsecured Priority Claims" at bounding box center [104, 392] width 136 height 14
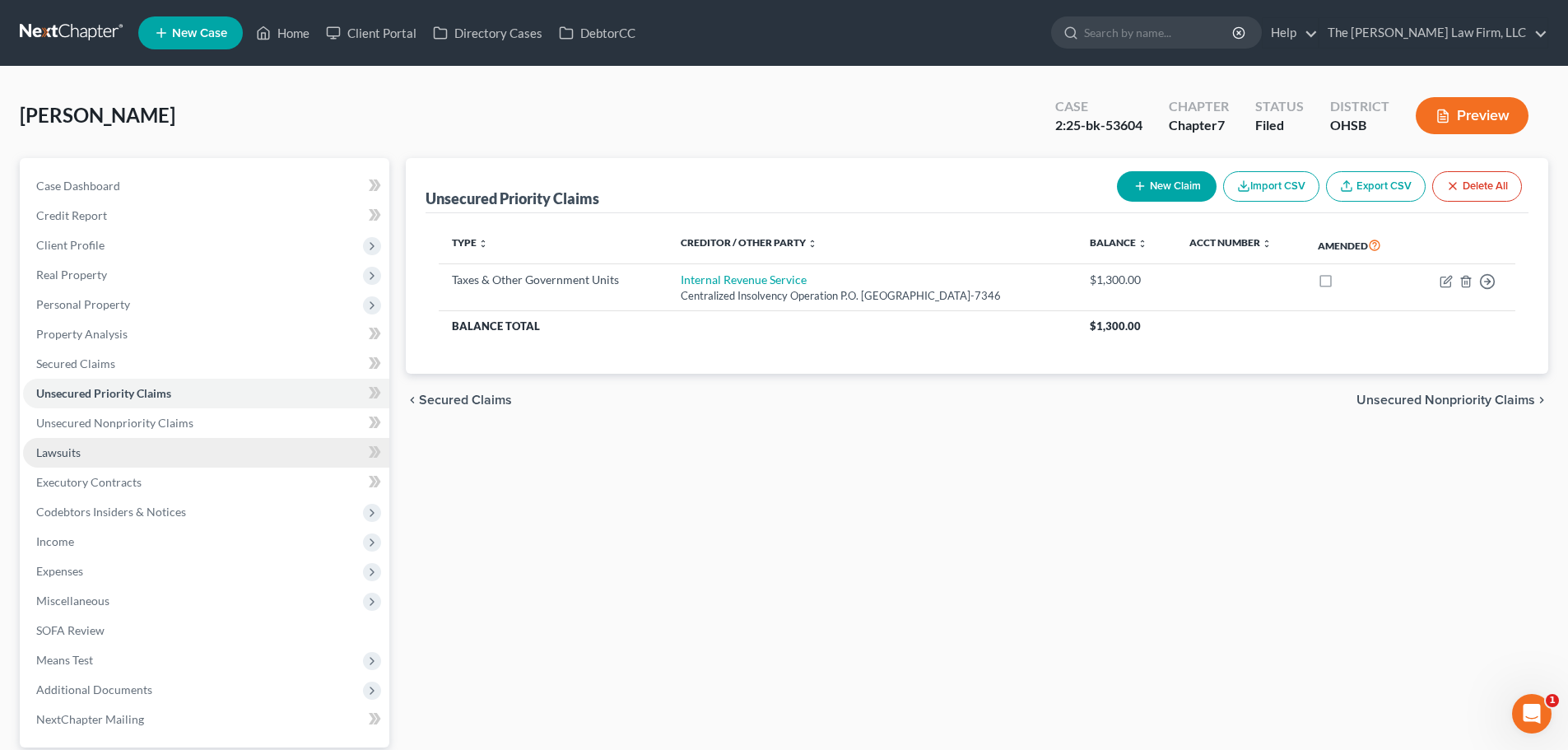
click at [71, 454] on span "Lawsuits" at bounding box center [59, 452] width 44 height 14
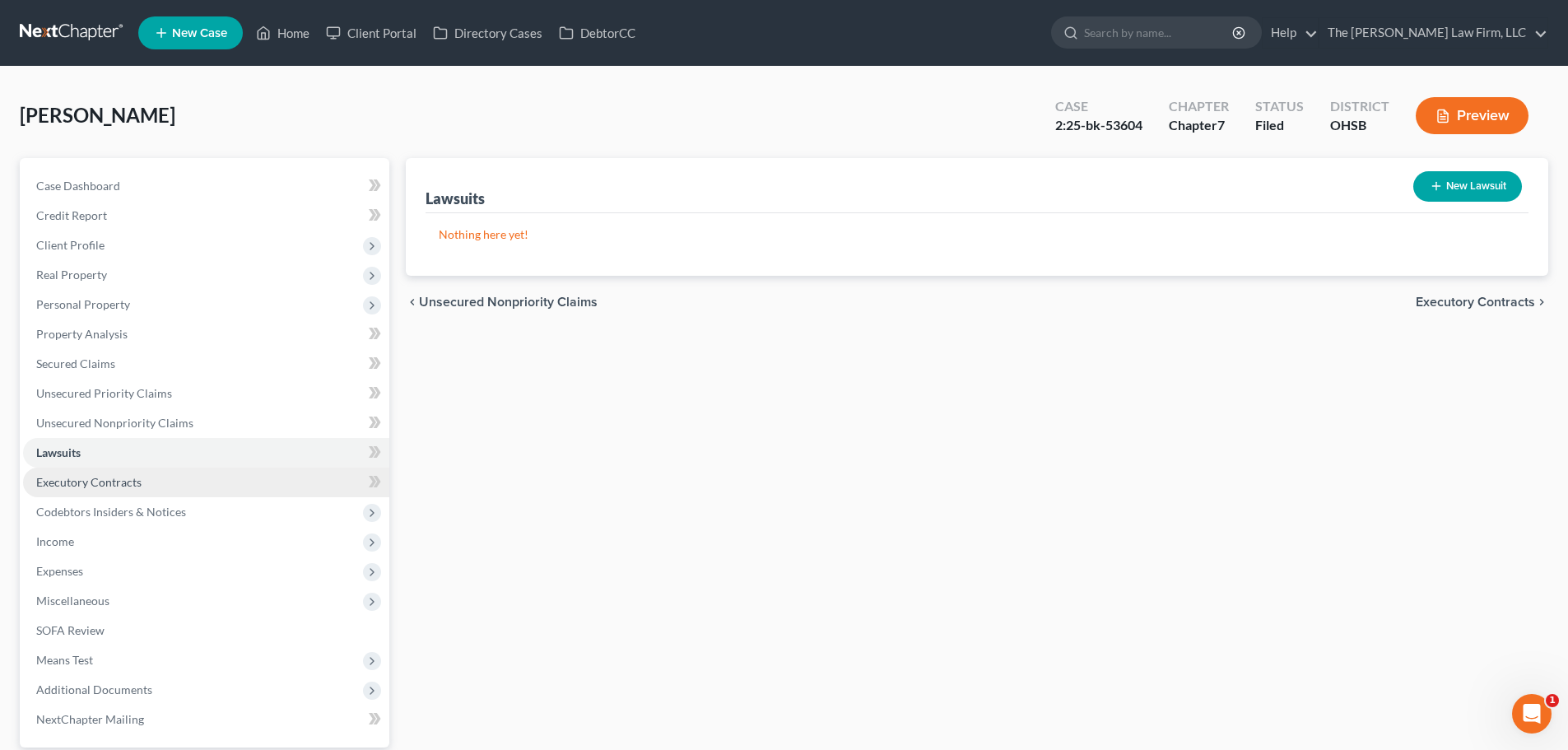
click at [79, 477] on span "Executory Contracts" at bounding box center [89, 482] width 105 height 14
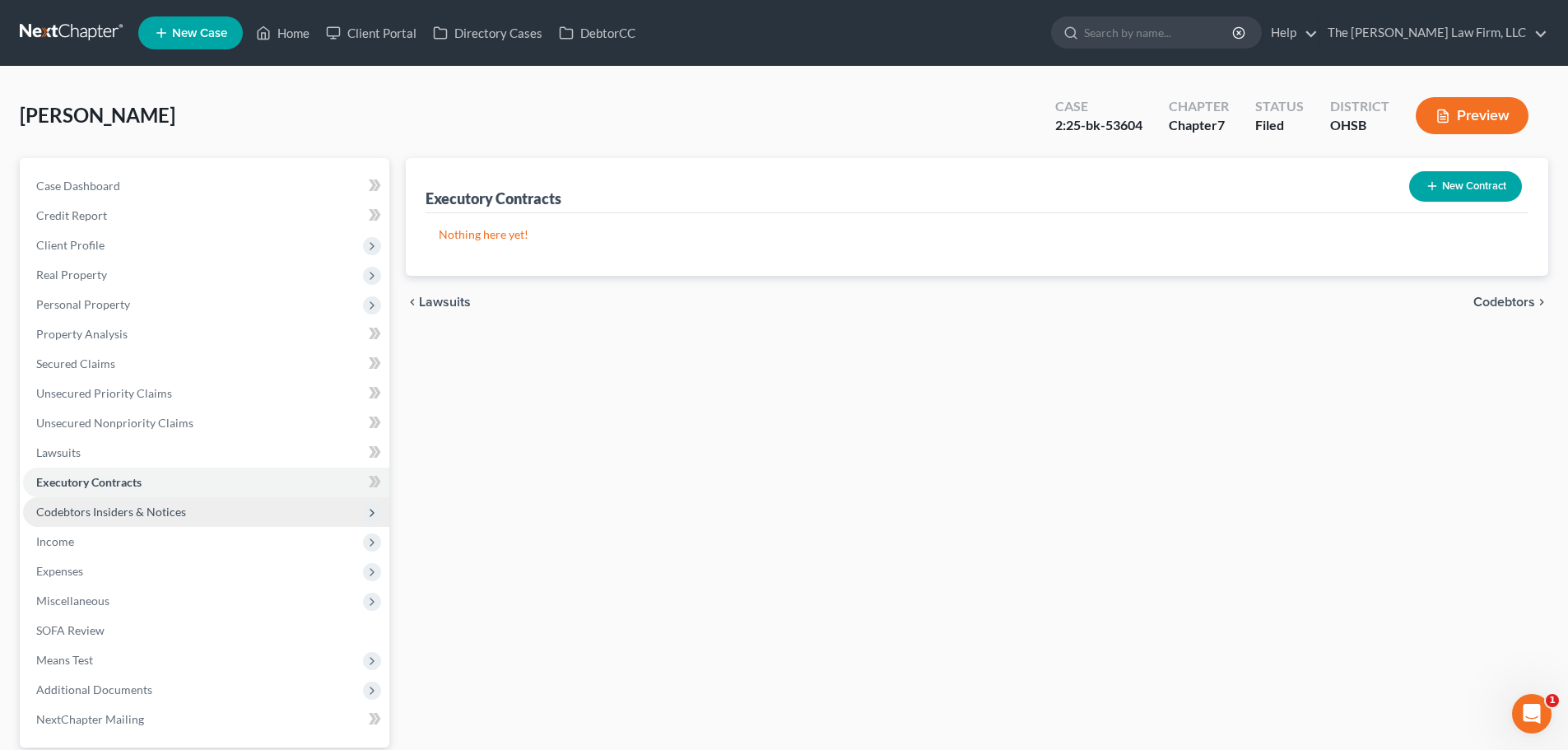
click at [77, 510] on span "Codebtors Insiders & Notices" at bounding box center [111, 511] width 149 height 14
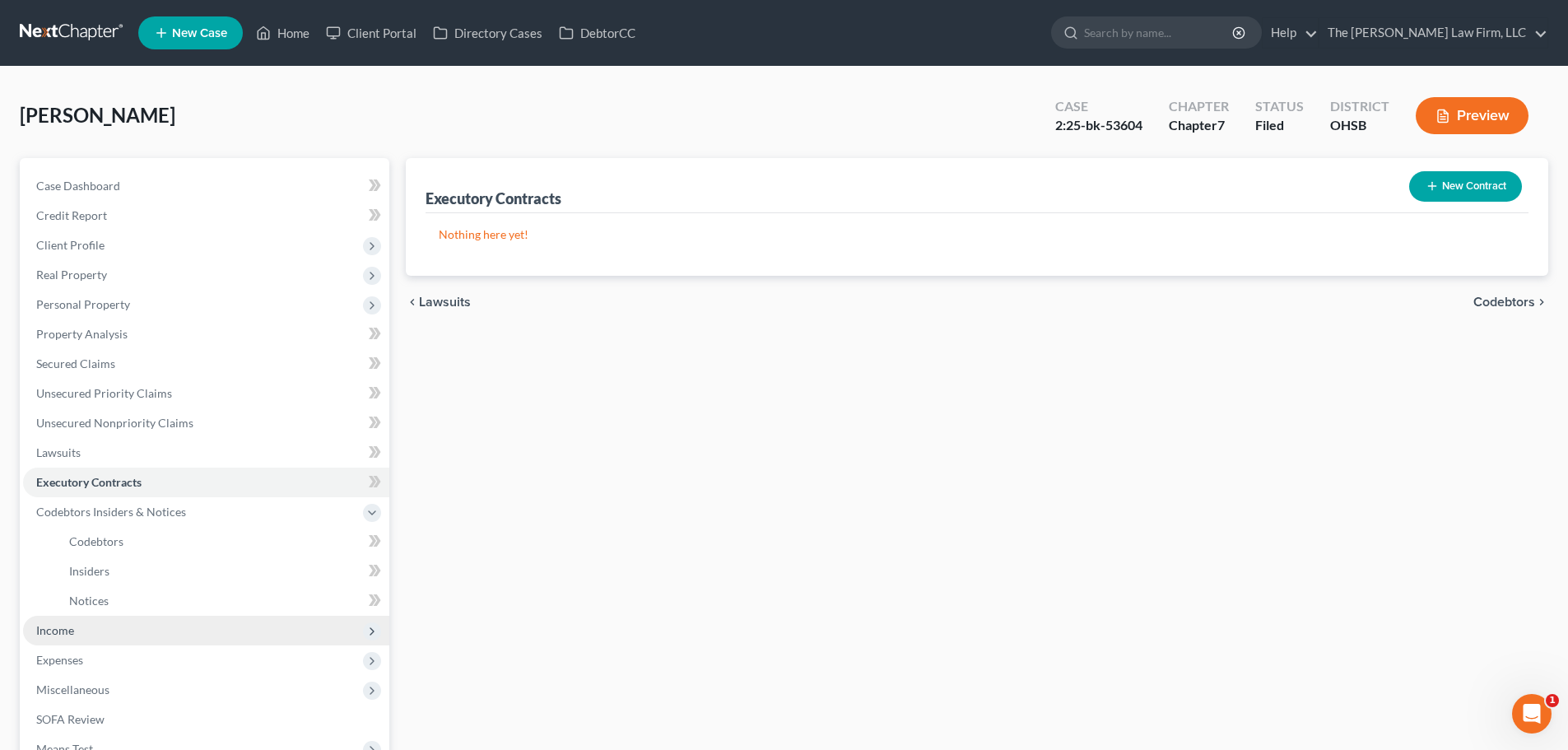
click at [67, 638] on span "Income" at bounding box center [206, 630] width 366 height 30
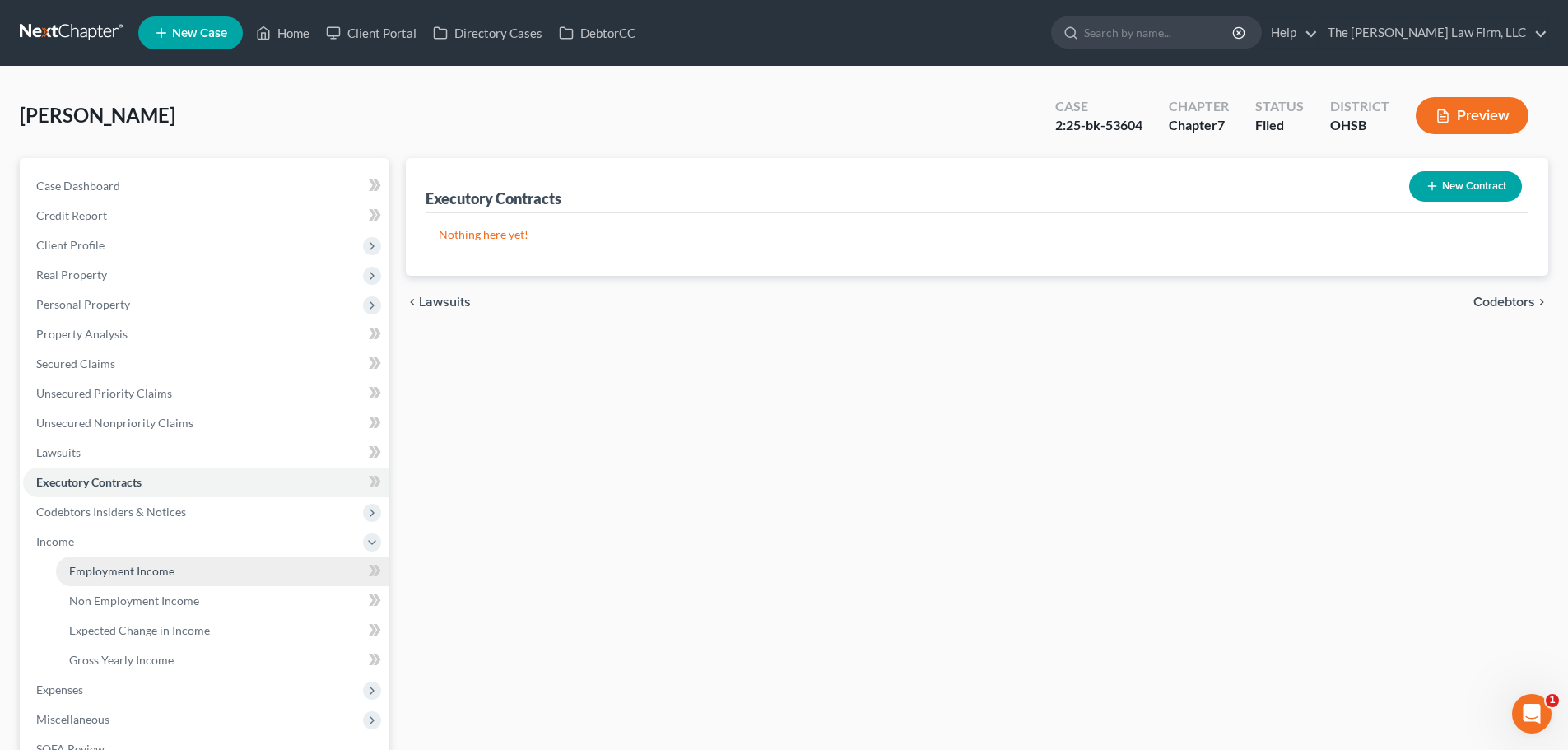
click at [120, 572] on span "Employment Income" at bounding box center [121, 571] width 105 height 14
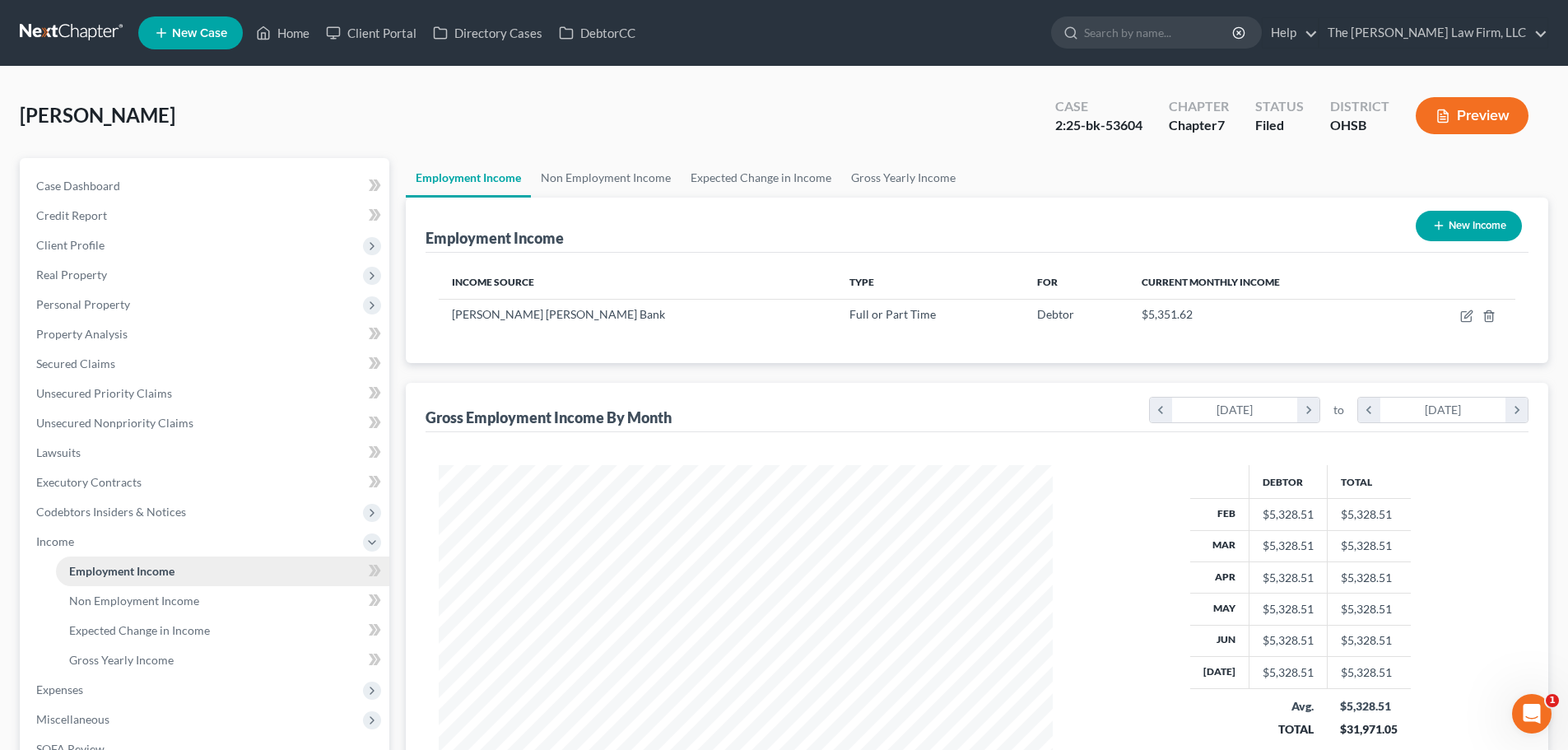
scroll to position [307, 646]
click at [637, 178] on link "Non Employment Income" at bounding box center [606, 178] width 149 height 40
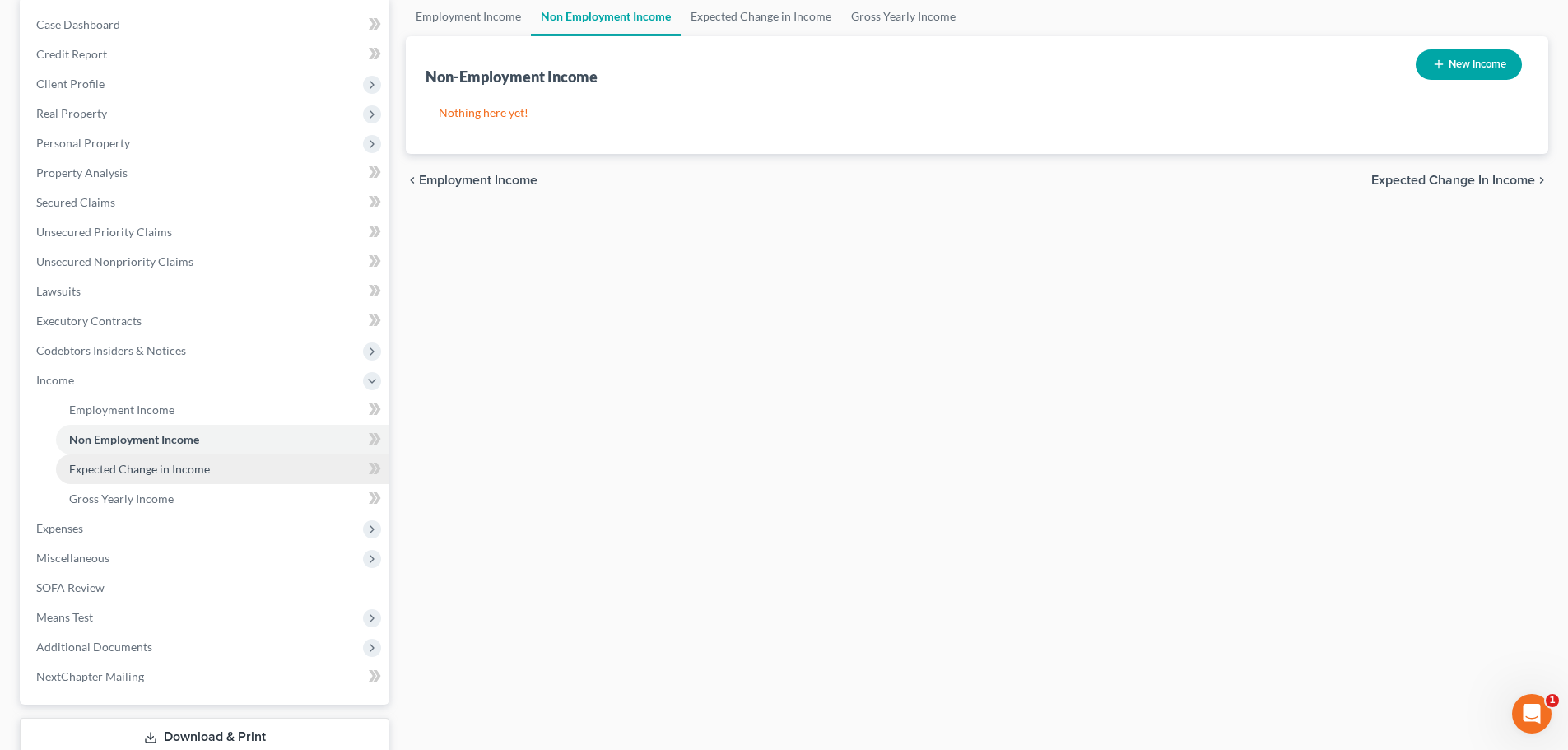
scroll to position [165, 0]
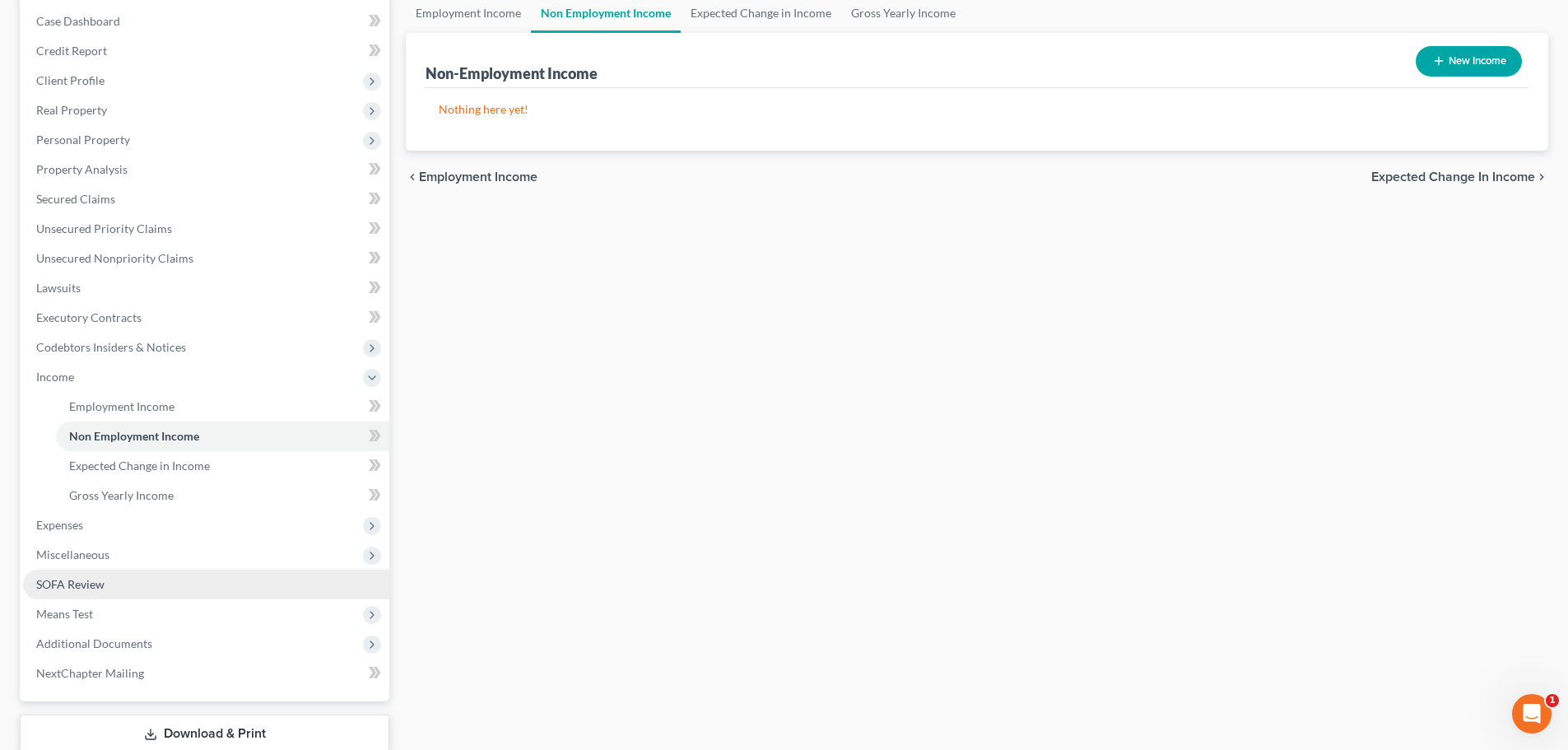
drag, startPoint x: 71, startPoint y: 582, endPoint x: 161, endPoint y: 583, distance: 90.0
click at [72, 582] on span "SOFA Review" at bounding box center [71, 584] width 68 height 14
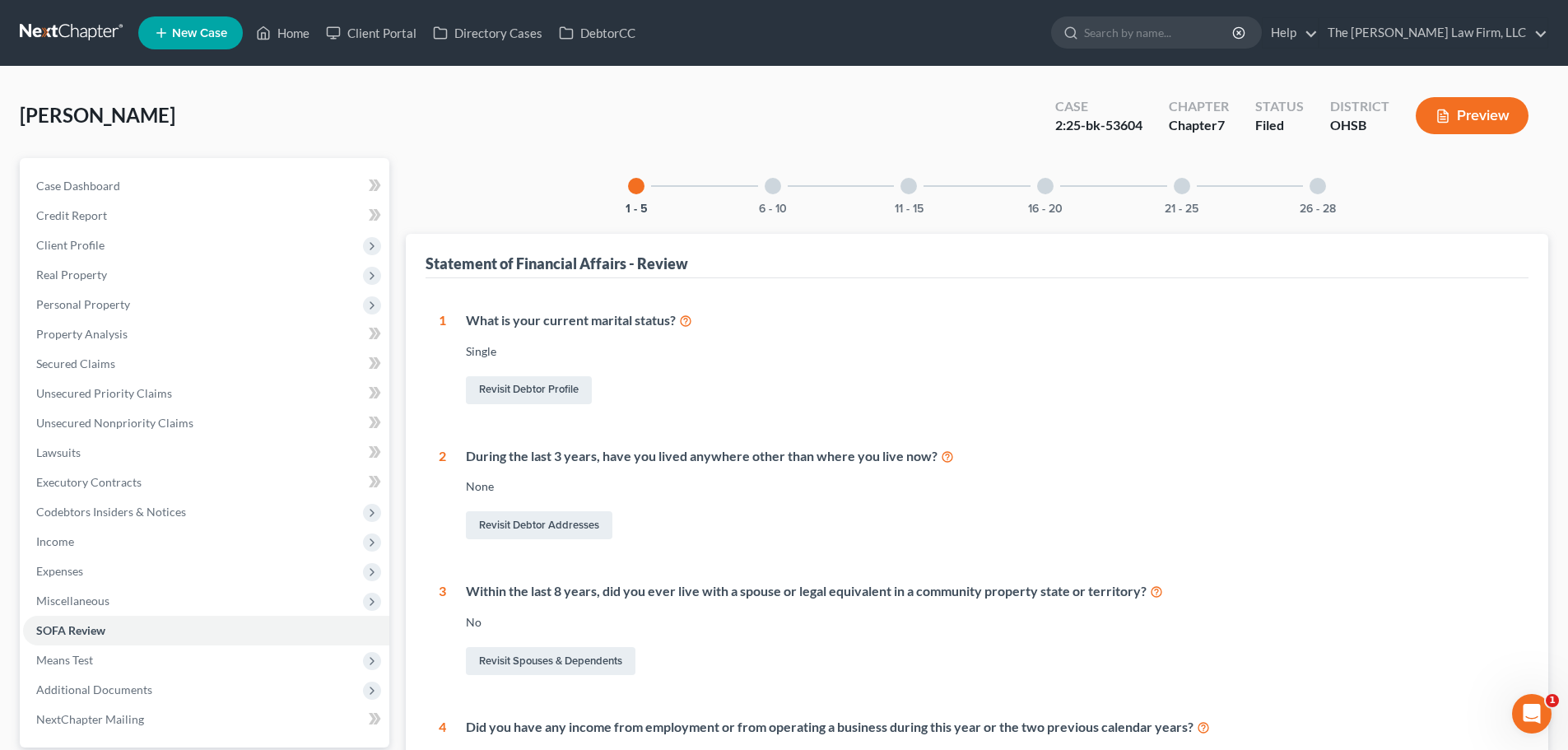
click at [1049, 179] on div at bounding box center [1045, 185] width 16 height 16
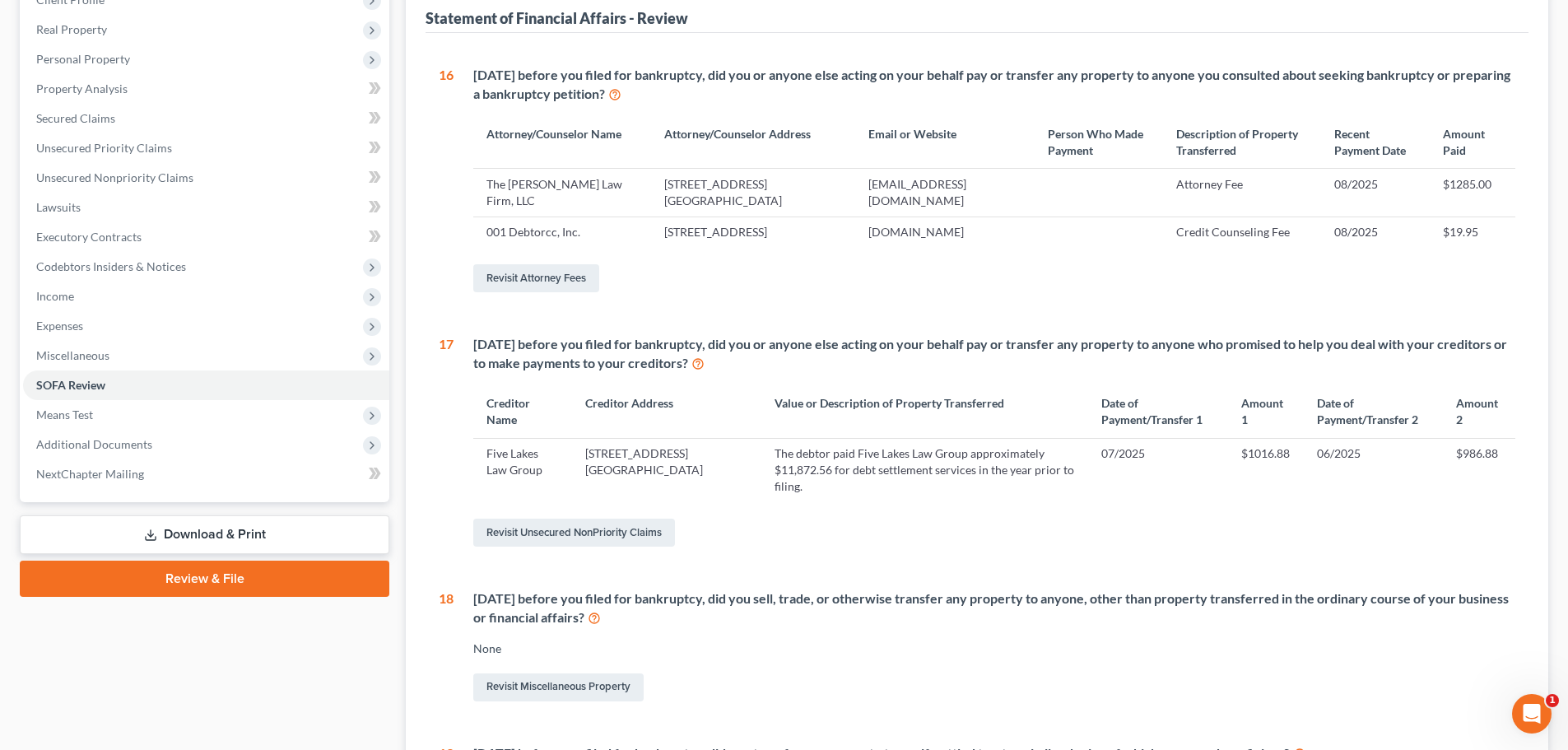
scroll to position [576, 0]
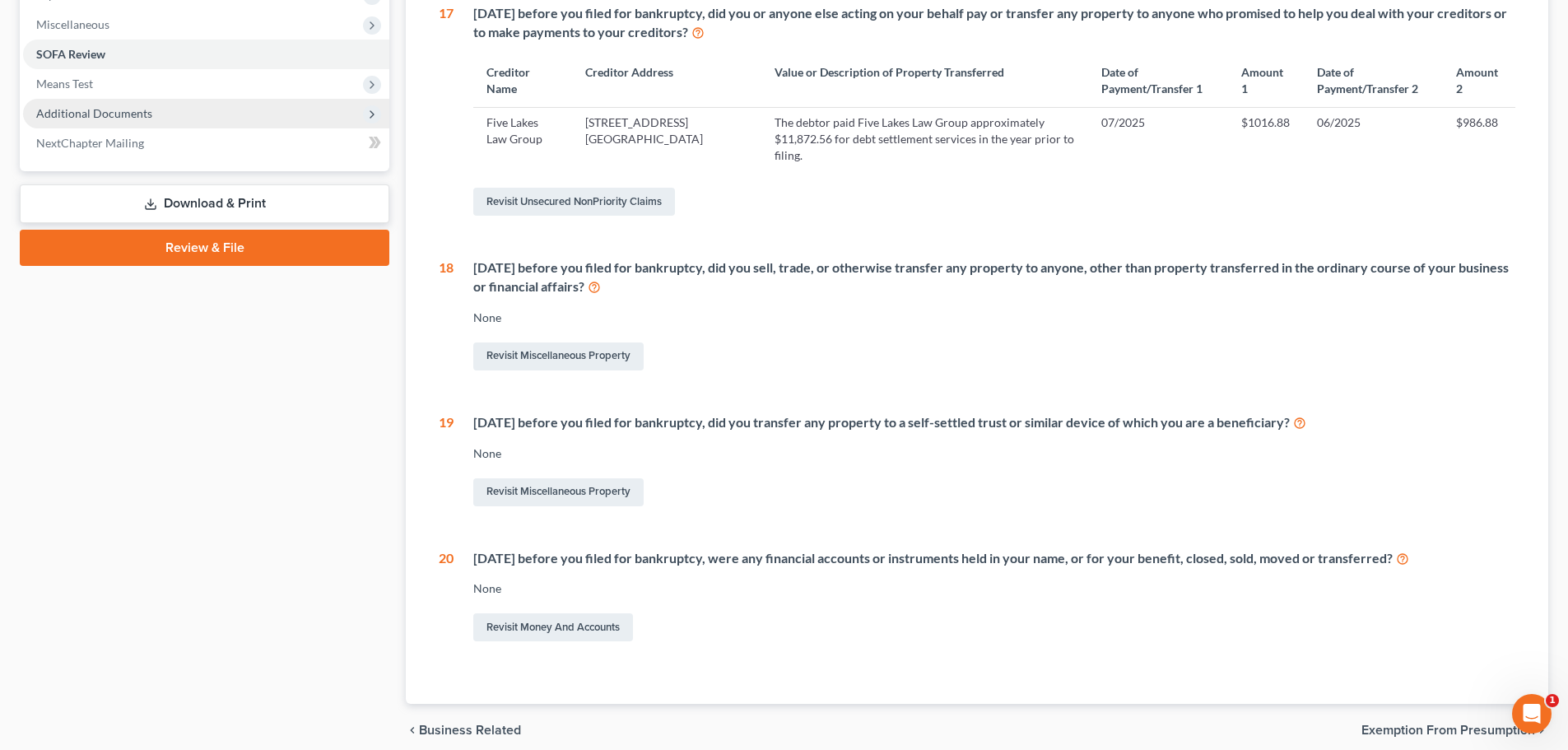
click at [105, 117] on span "Additional Documents" at bounding box center [94, 113] width 116 height 14
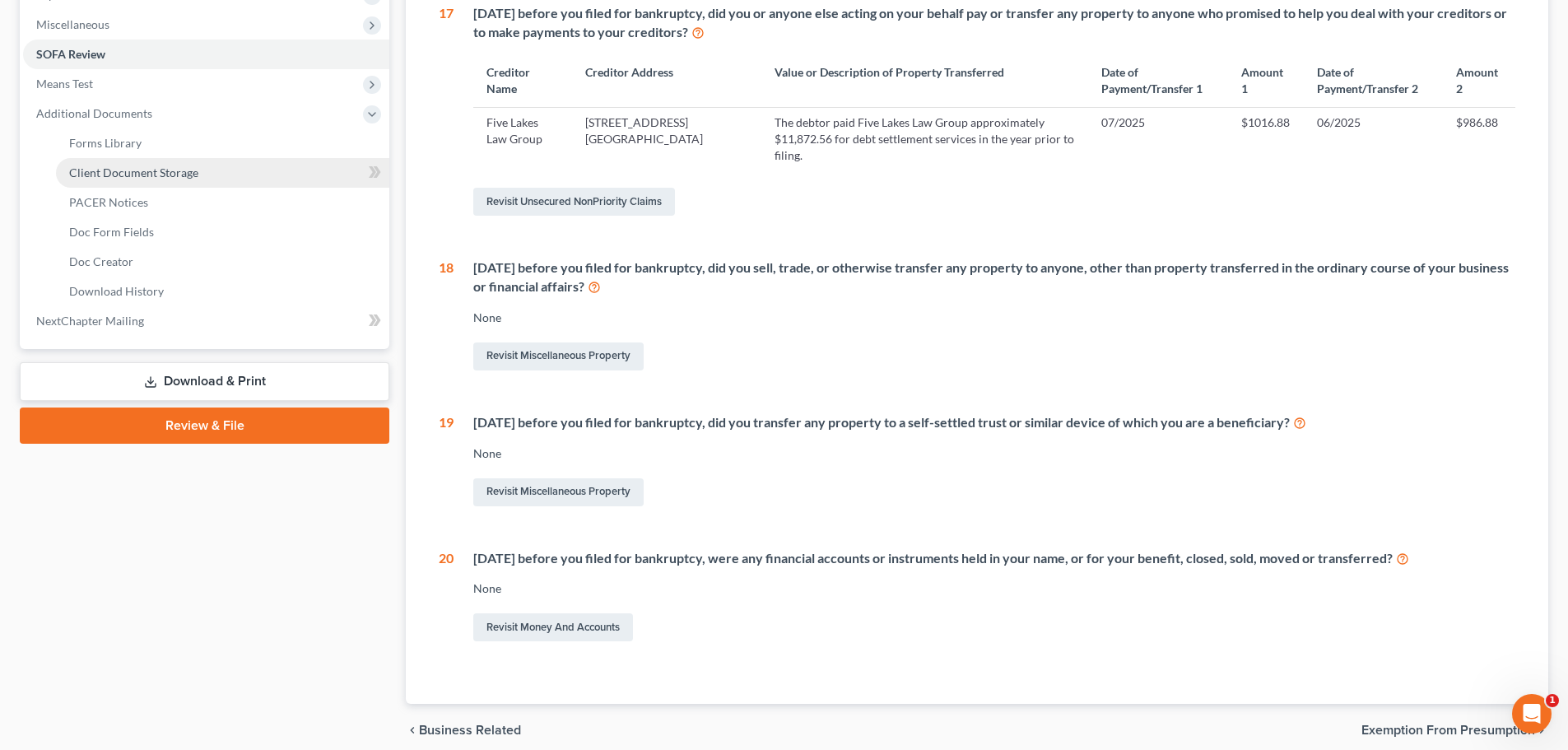
click at [124, 170] on span "Client Document Storage" at bounding box center [133, 172] width 129 height 14
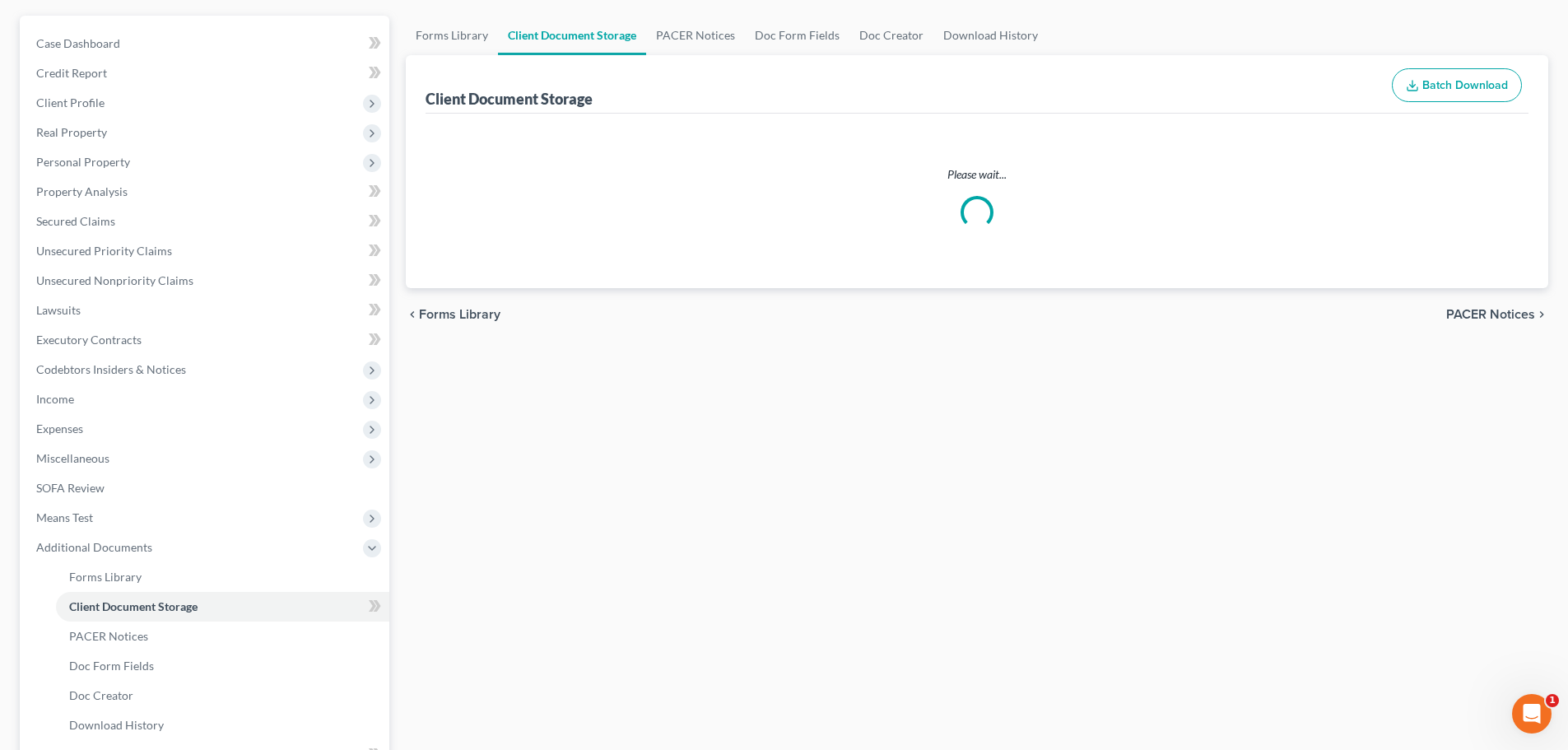
scroll to position [19, 0]
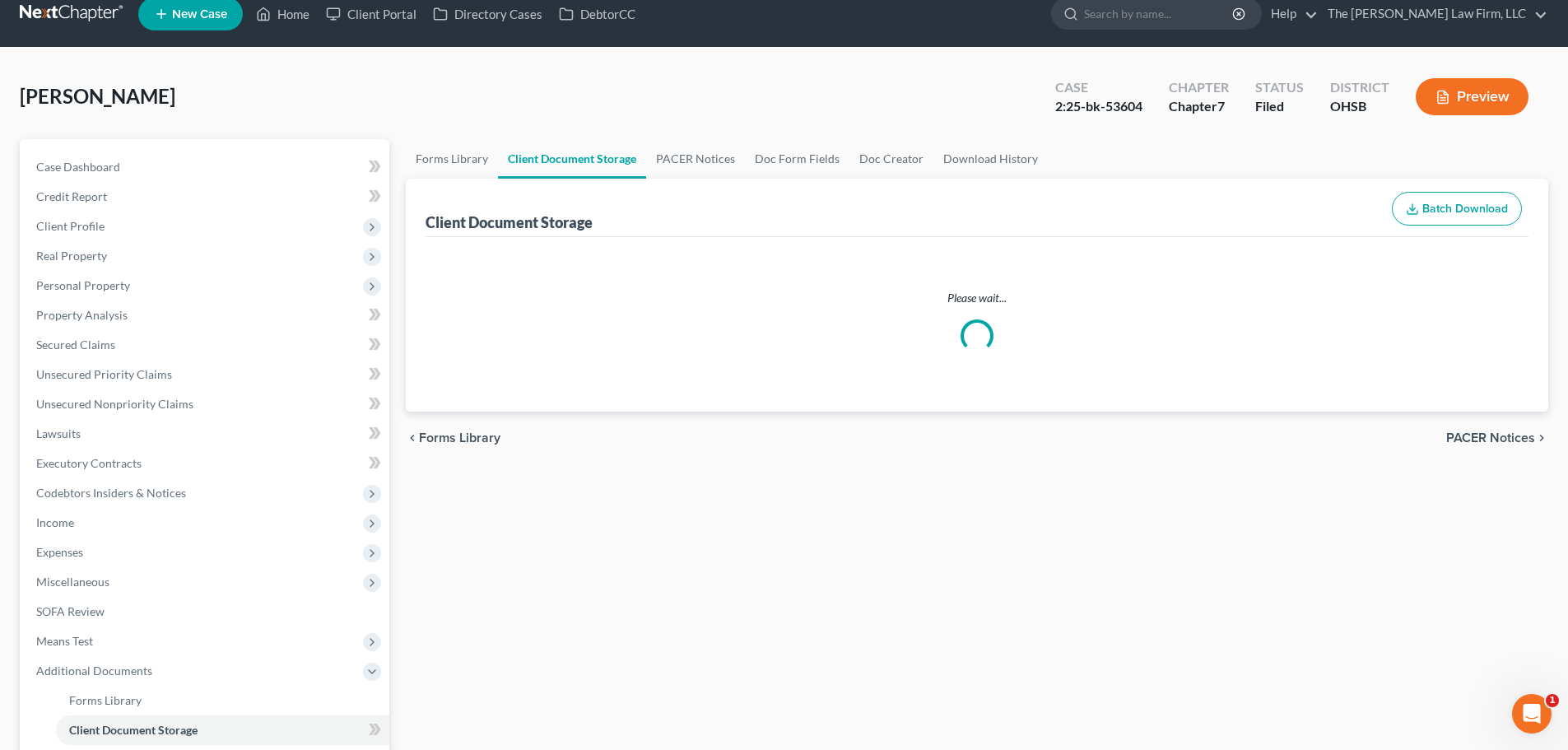
select select "7"
select select "52"
select select "61"
select select "37"
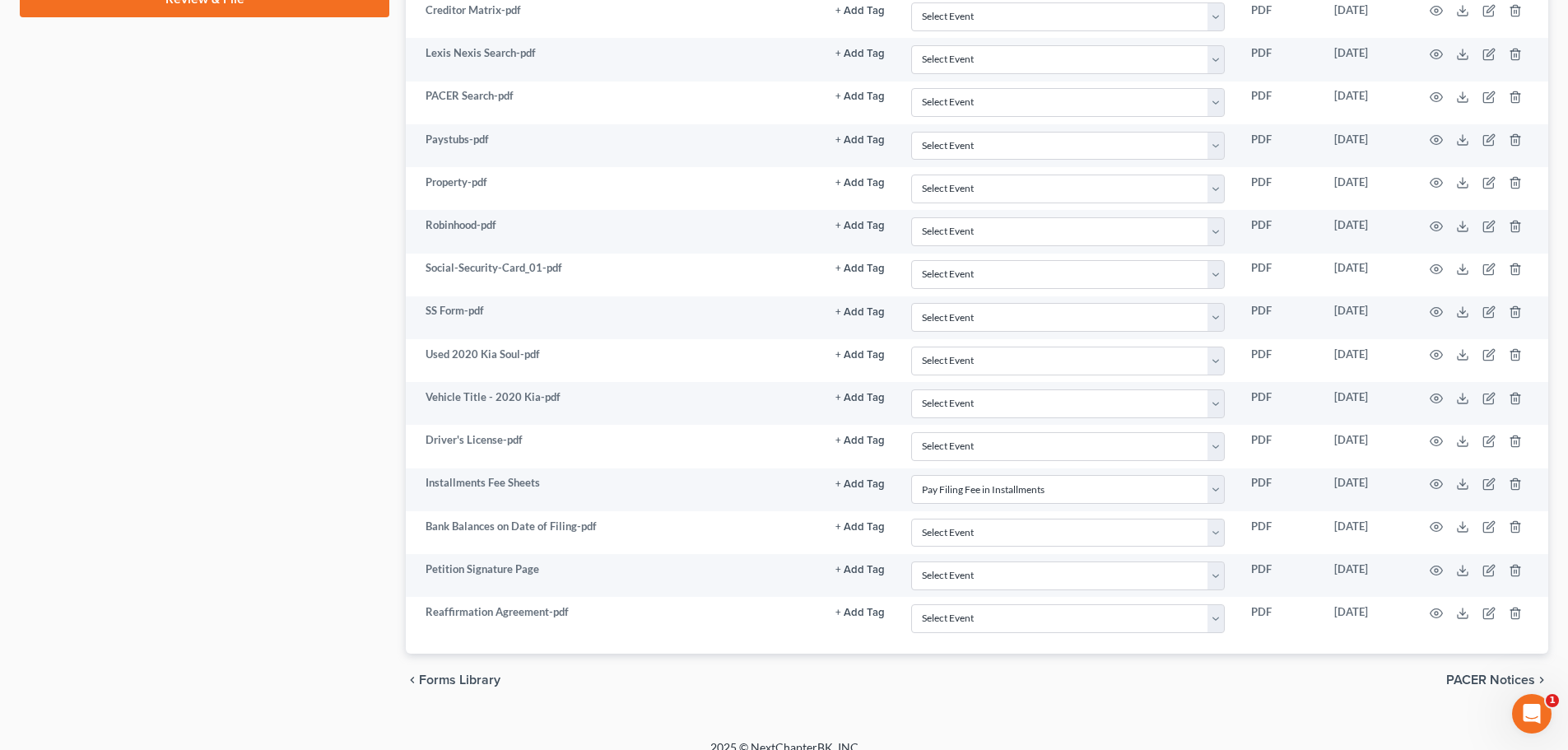
scroll to position [1021, 0]
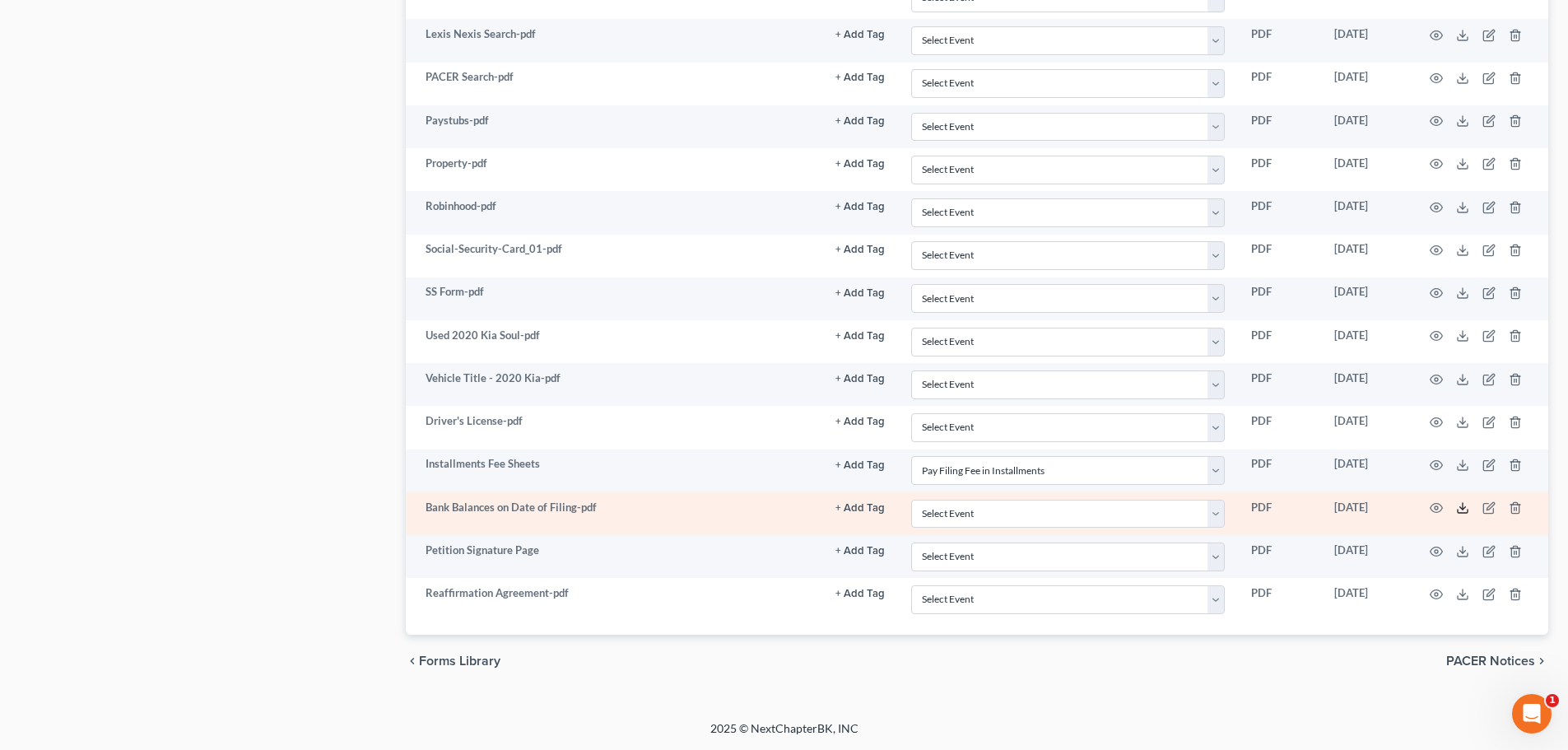
click at [1464, 514] on icon at bounding box center [1463, 508] width 14 height 14
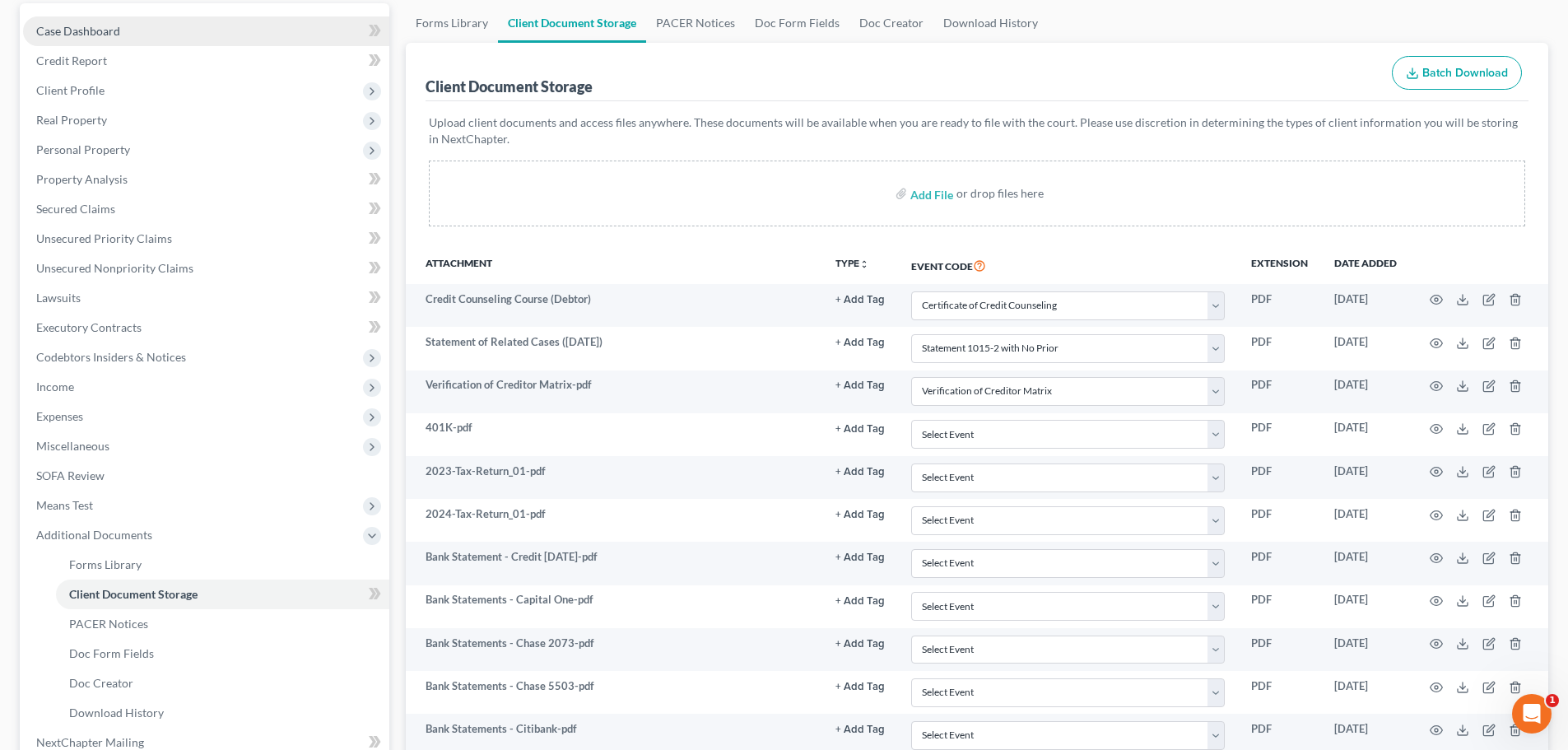
scroll to position [0, 0]
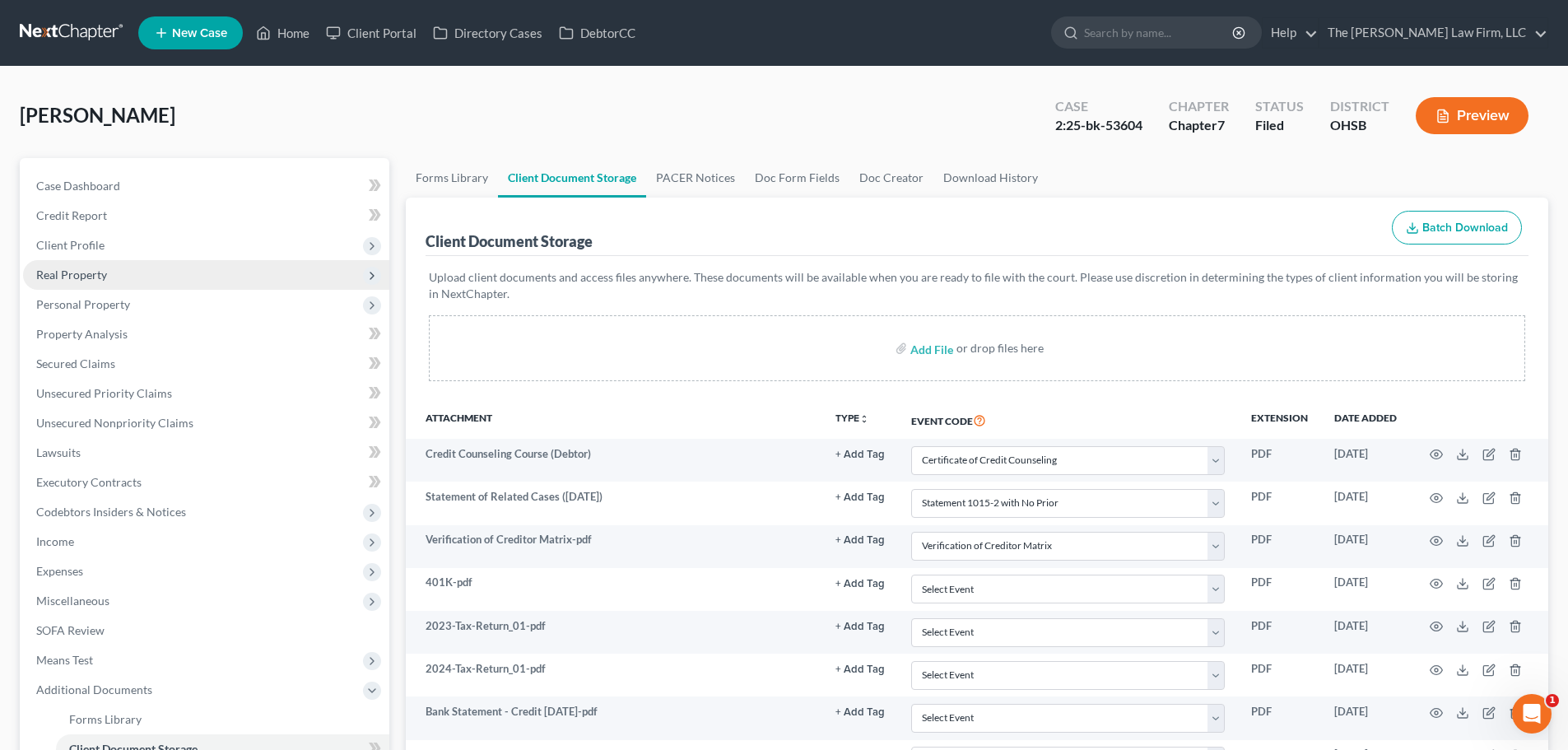
click at [65, 277] on span "Real Property" at bounding box center [71, 274] width 71 height 14
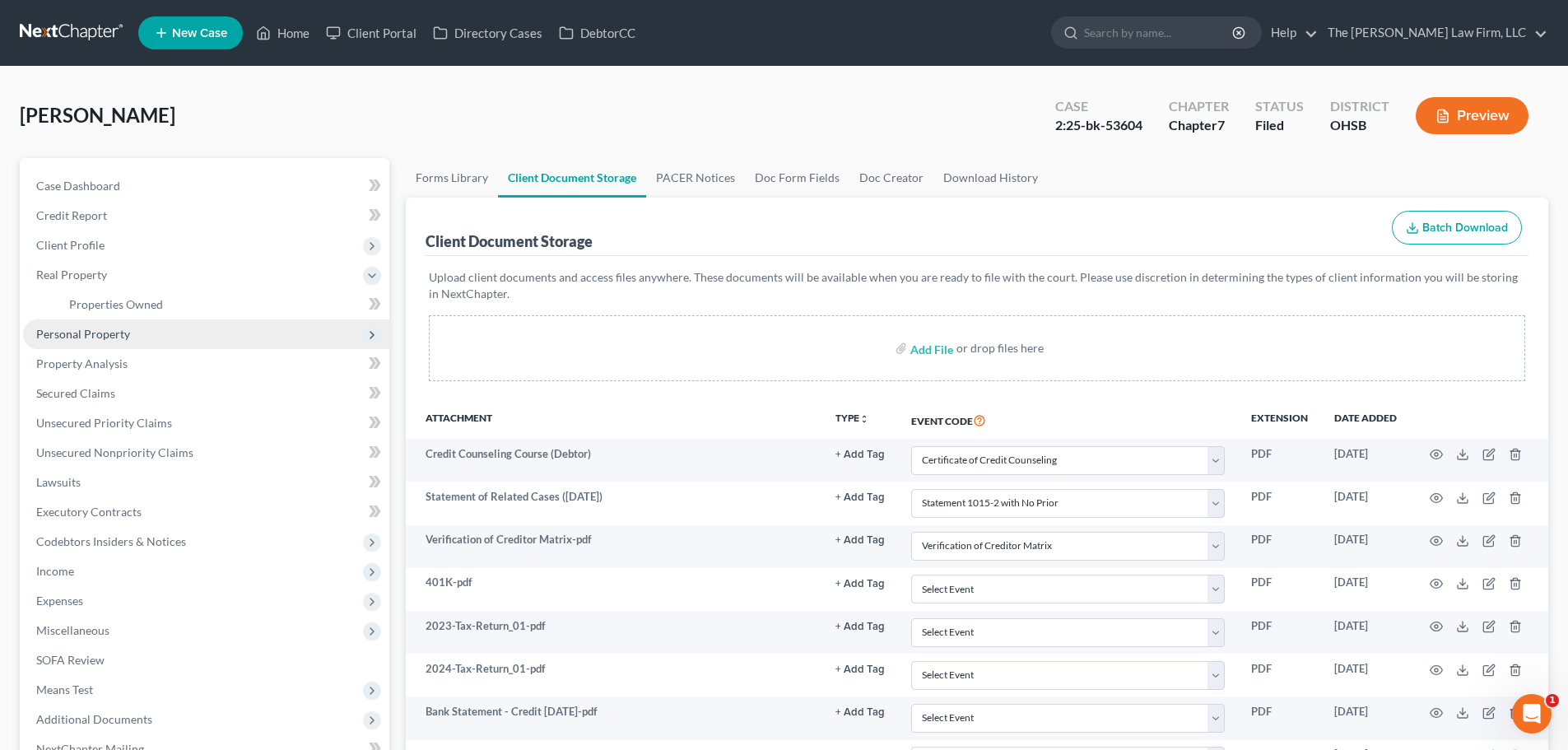
click at [79, 330] on span "Personal Property" at bounding box center [83, 334] width 93 height 14
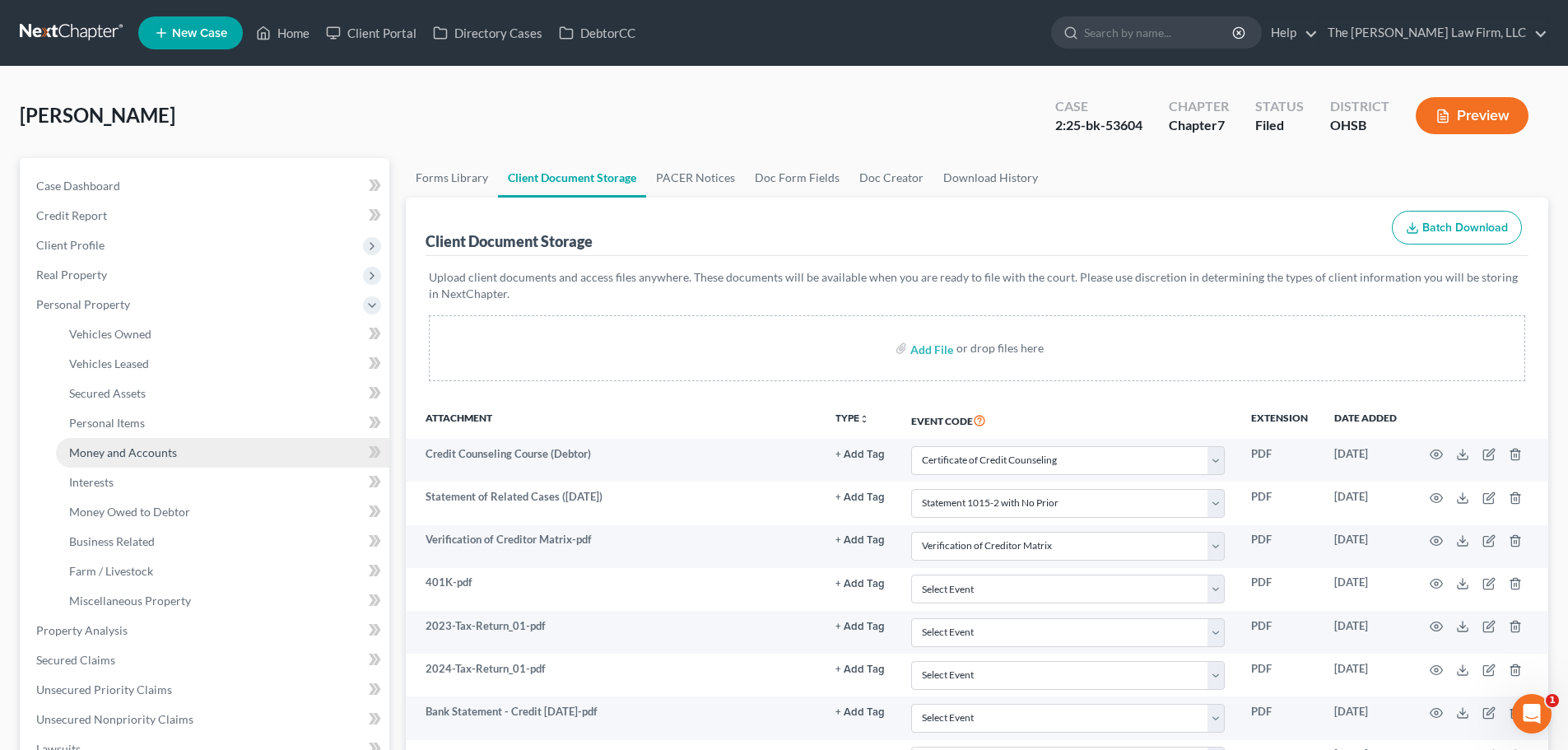
click at [119, 454] on span "Money and Accounts" at bounding box center [122, 452] width 108 height 14
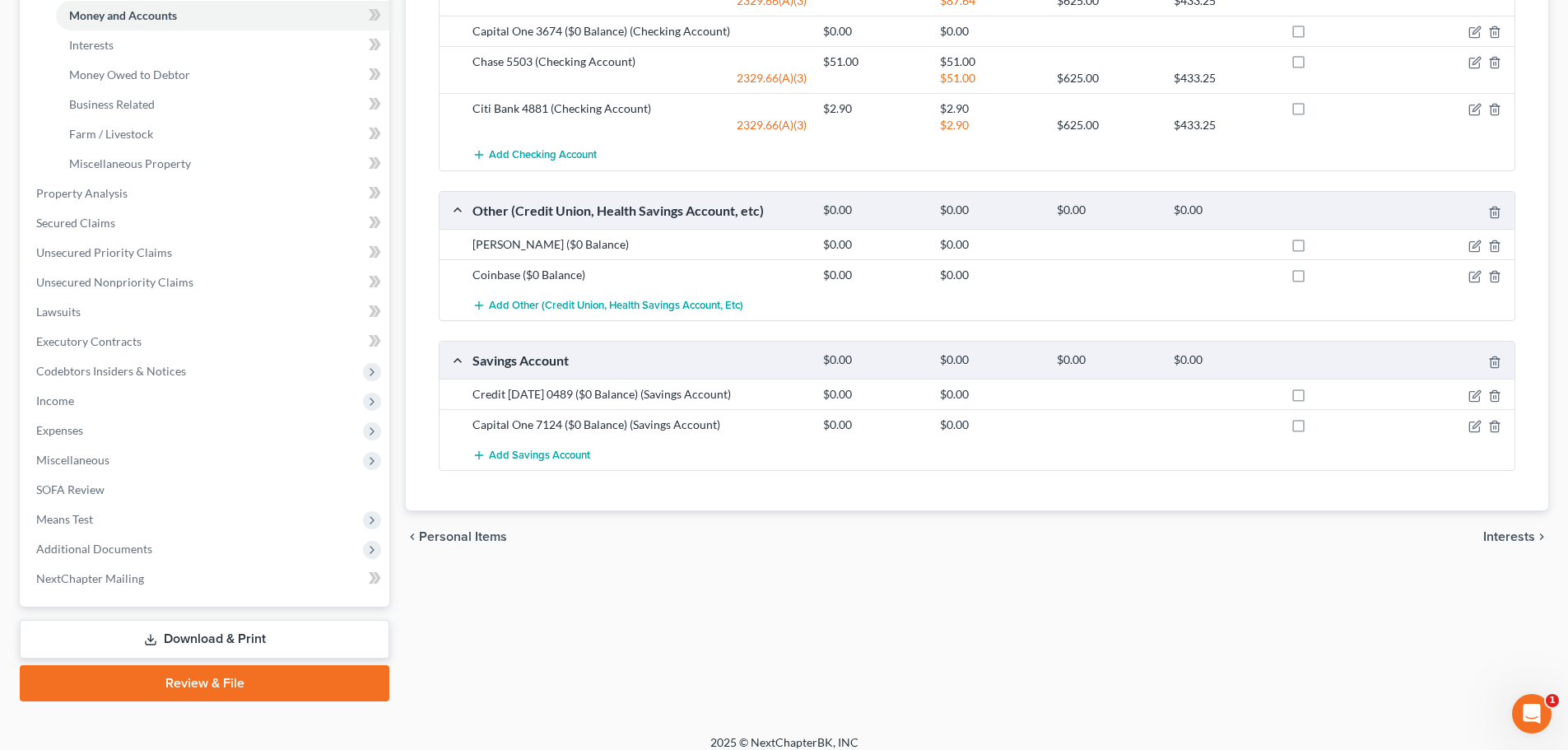
scroll to position [451, 0]
